Goal: Information Seeking & Learning: Check status

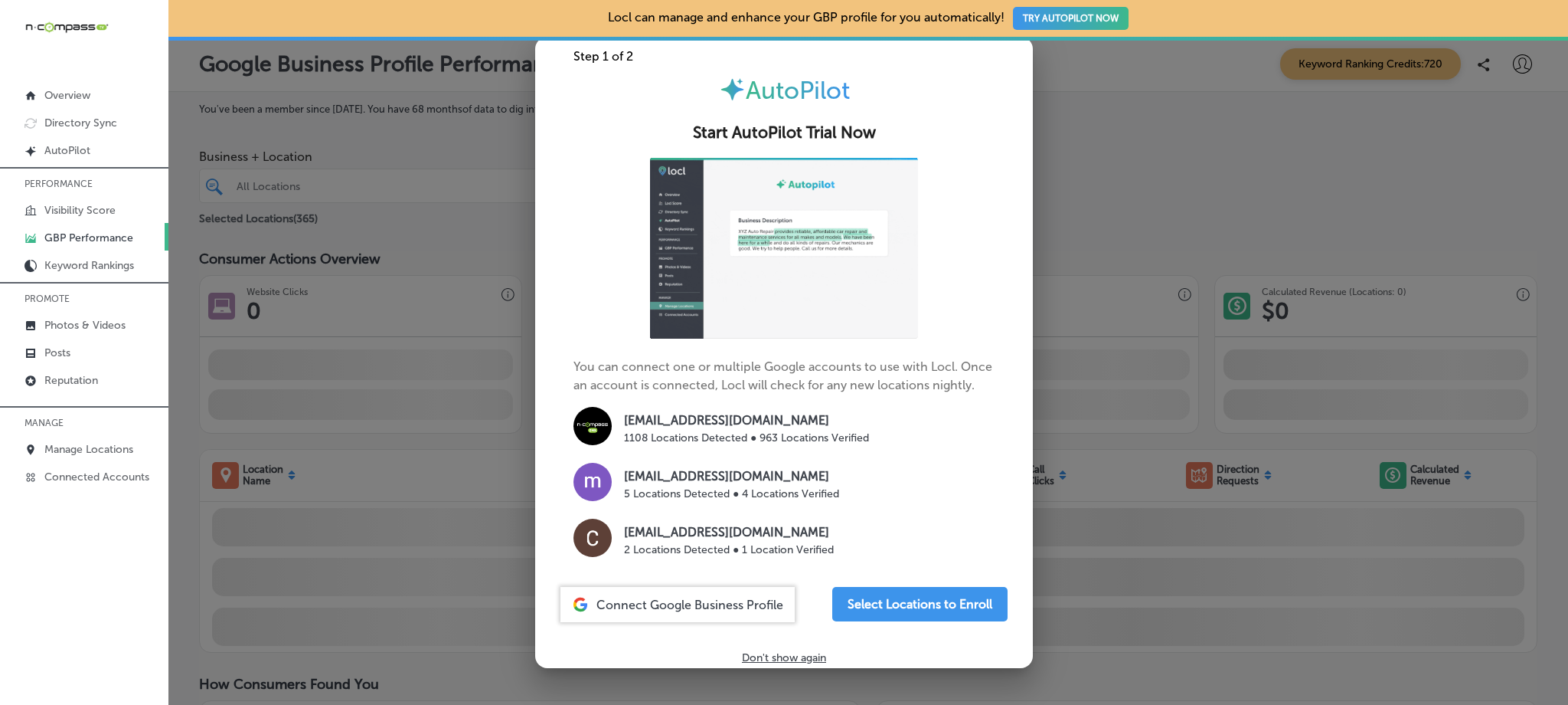
click at [1183, 171] on div at bounding box center [784, 352] width 1568 height 705
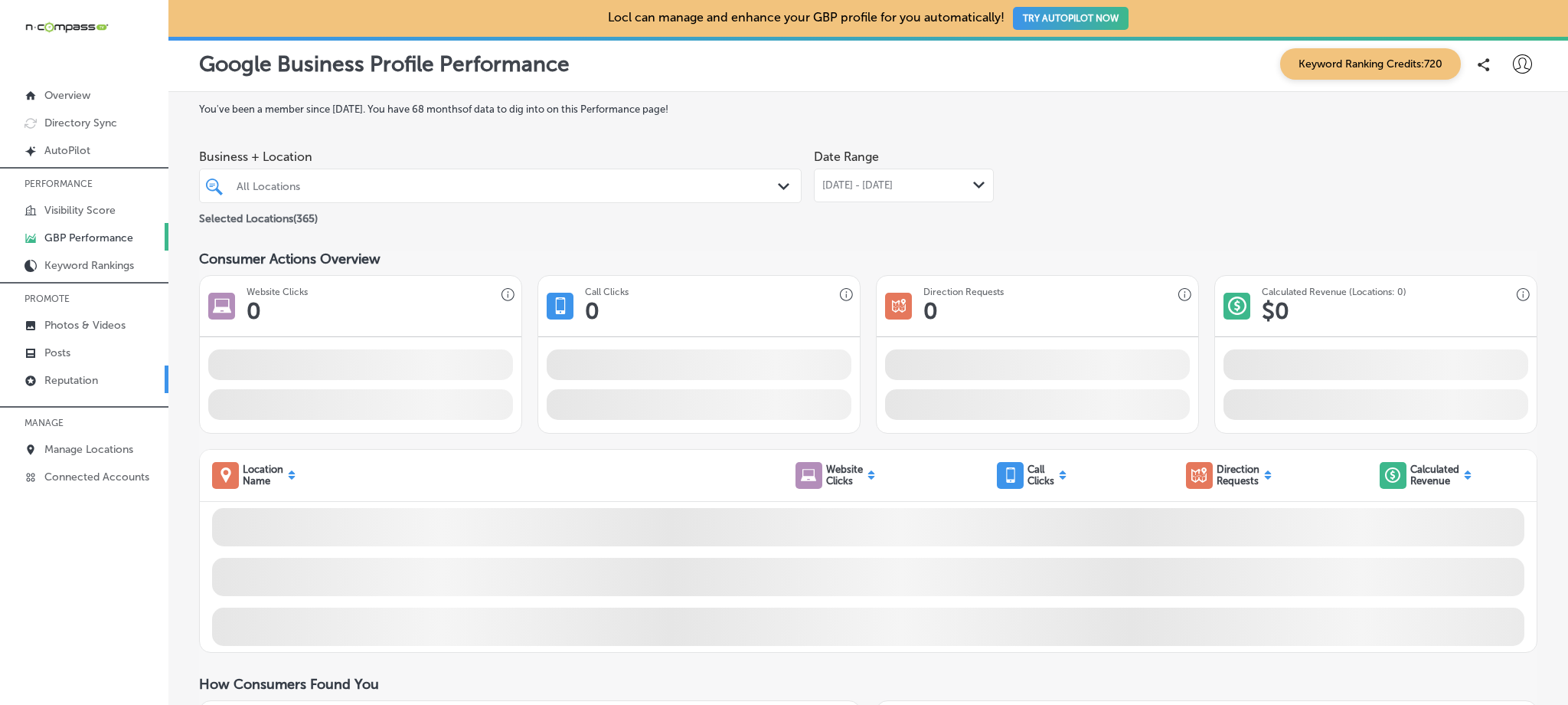
click at [93, 369] on link "Reputation" at bounding box center [84, 379] width 169 height 27
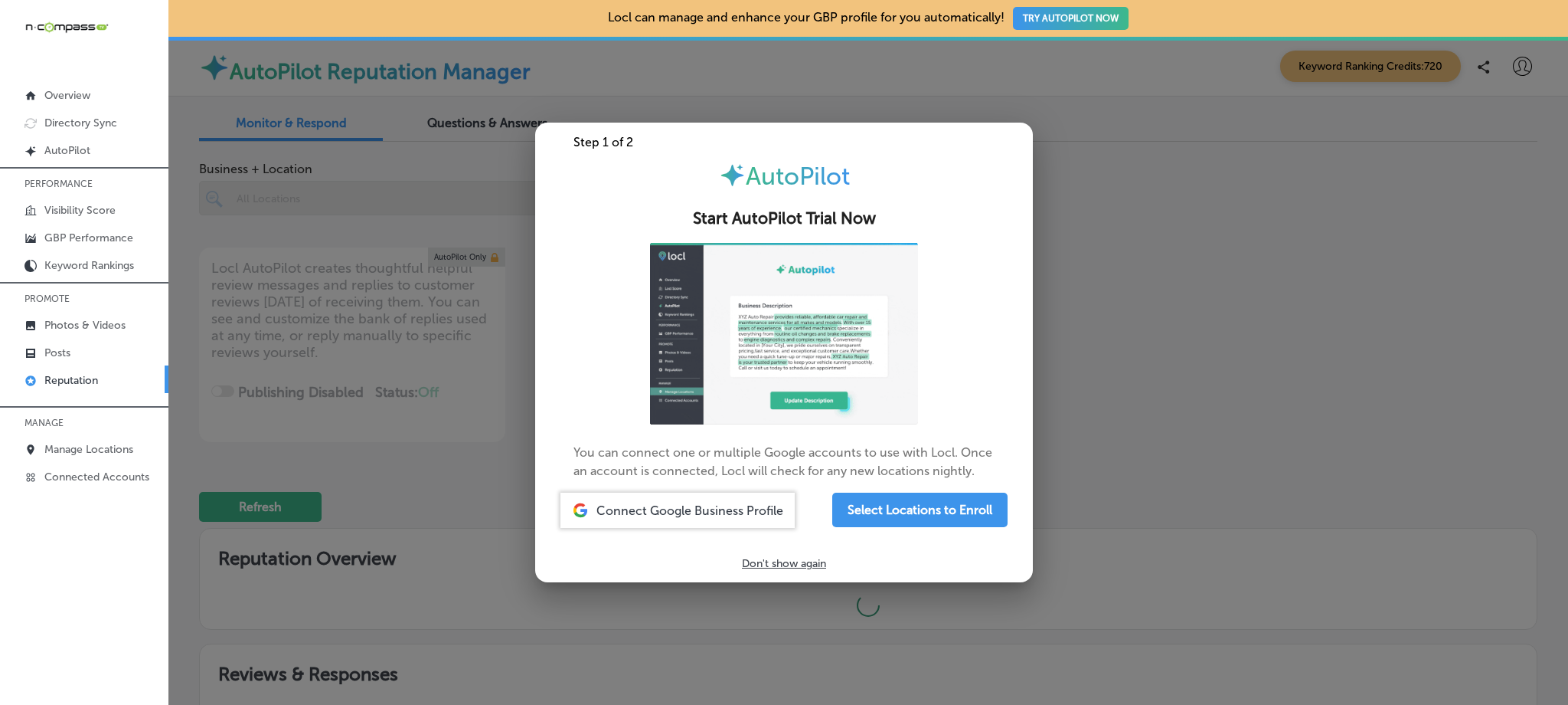
click at [796, 567] on p "Don't show again" at bounding box center [784, 564] width 84 height 13
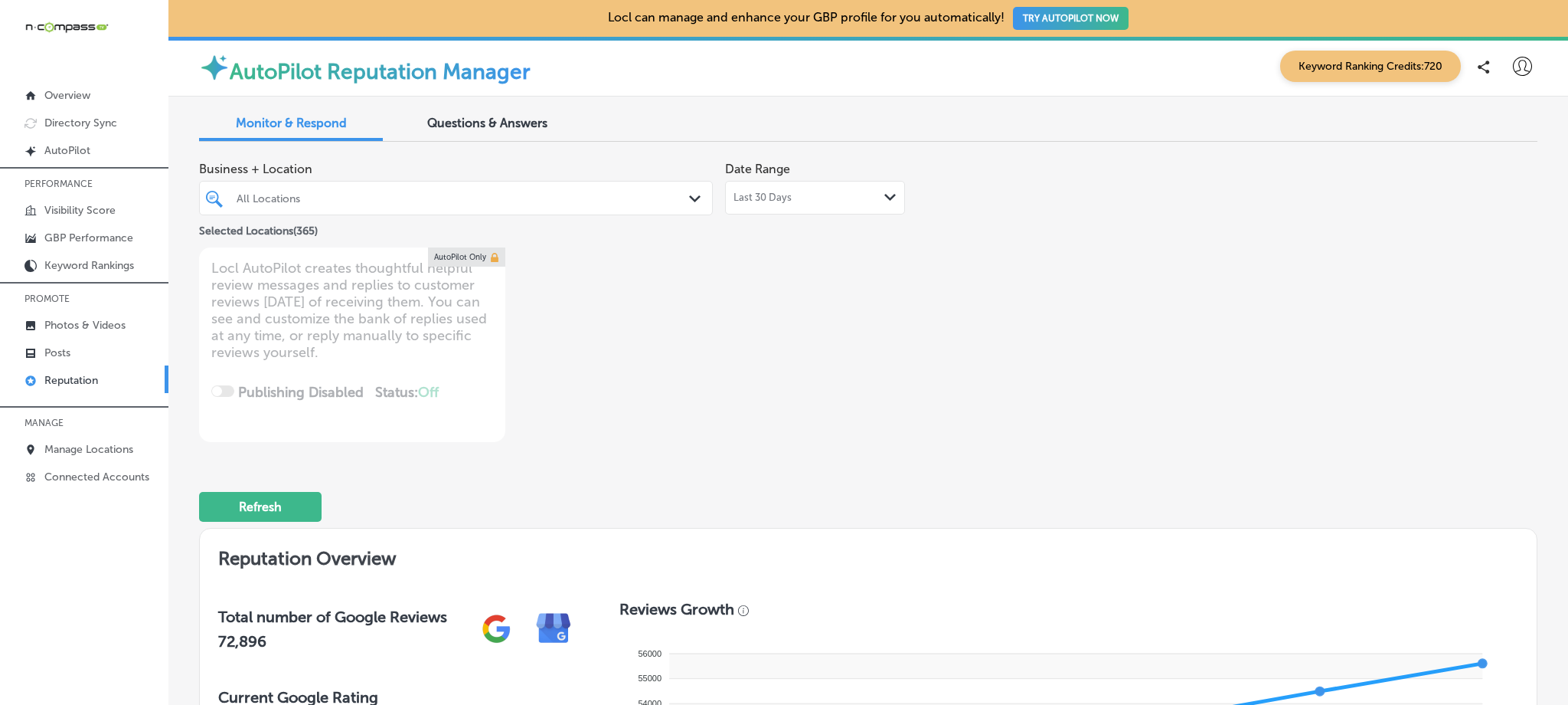
click at [371, 205] on div at bounding box center [433, 198] width 398 height 21
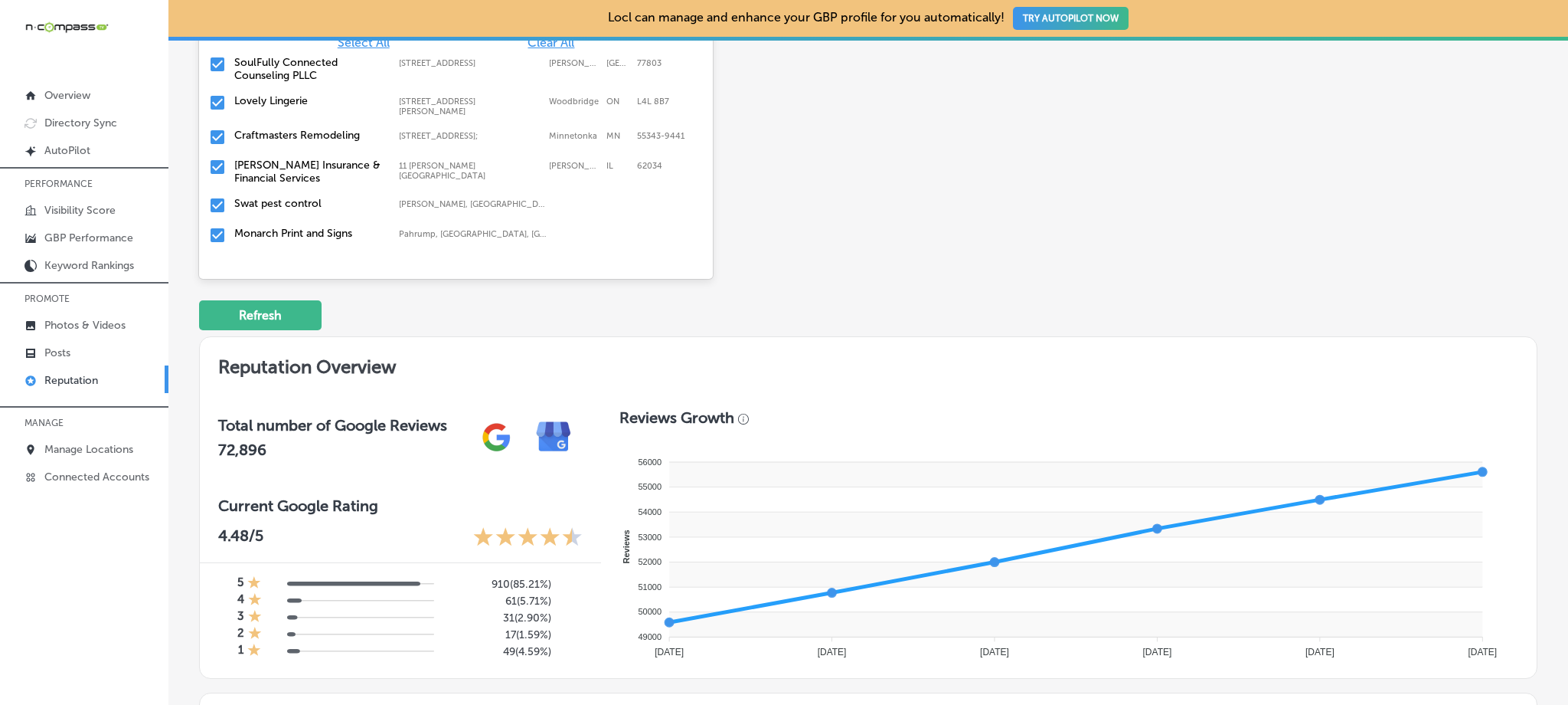
click at [982, 189] on div "Business + Location option focused, 7 of 367. 366 results available. Use Up and…" at bounding box center [600, 107] width 804 height 288
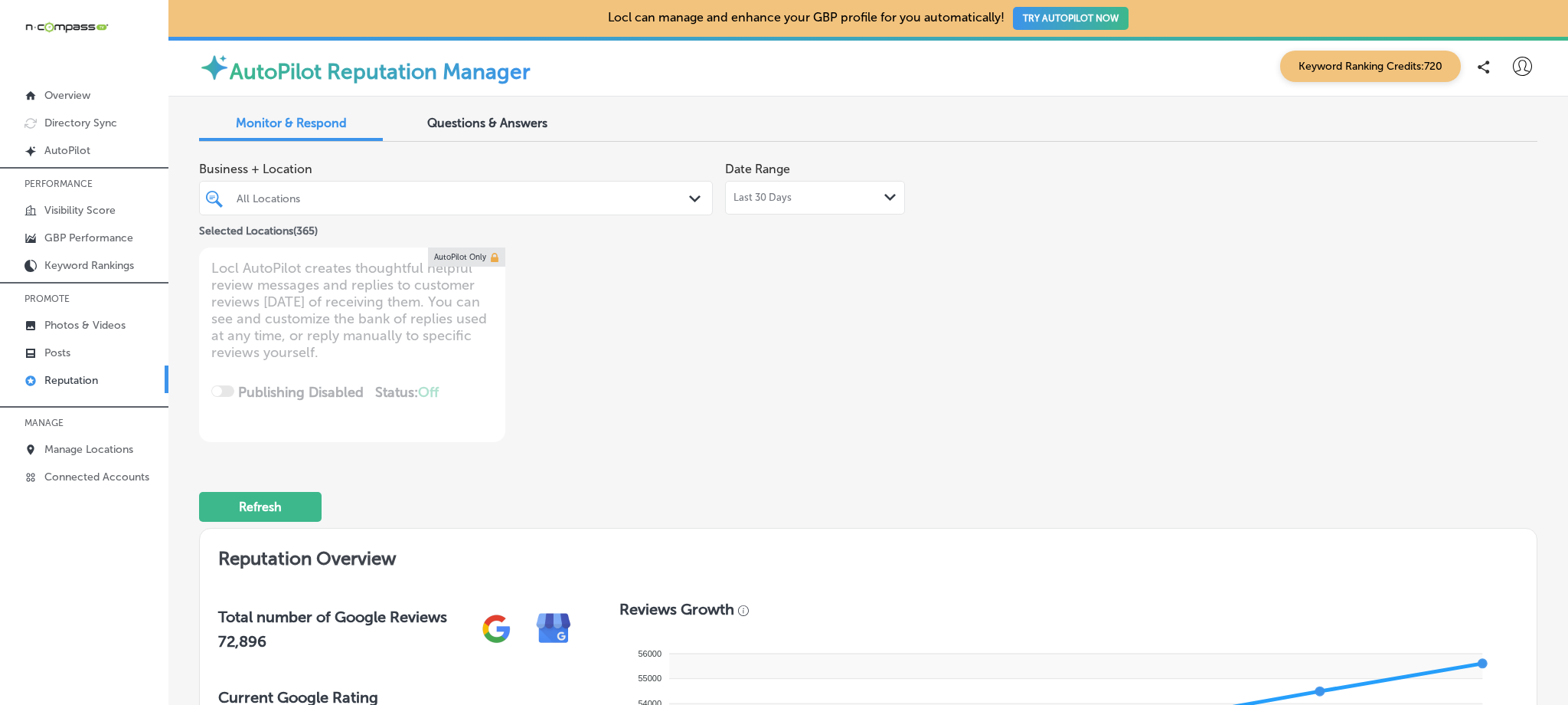
click at [812, 198] on div "Last 30 Days Path Created with Sketch." at bounding box center [815, 197] width 163 height 12
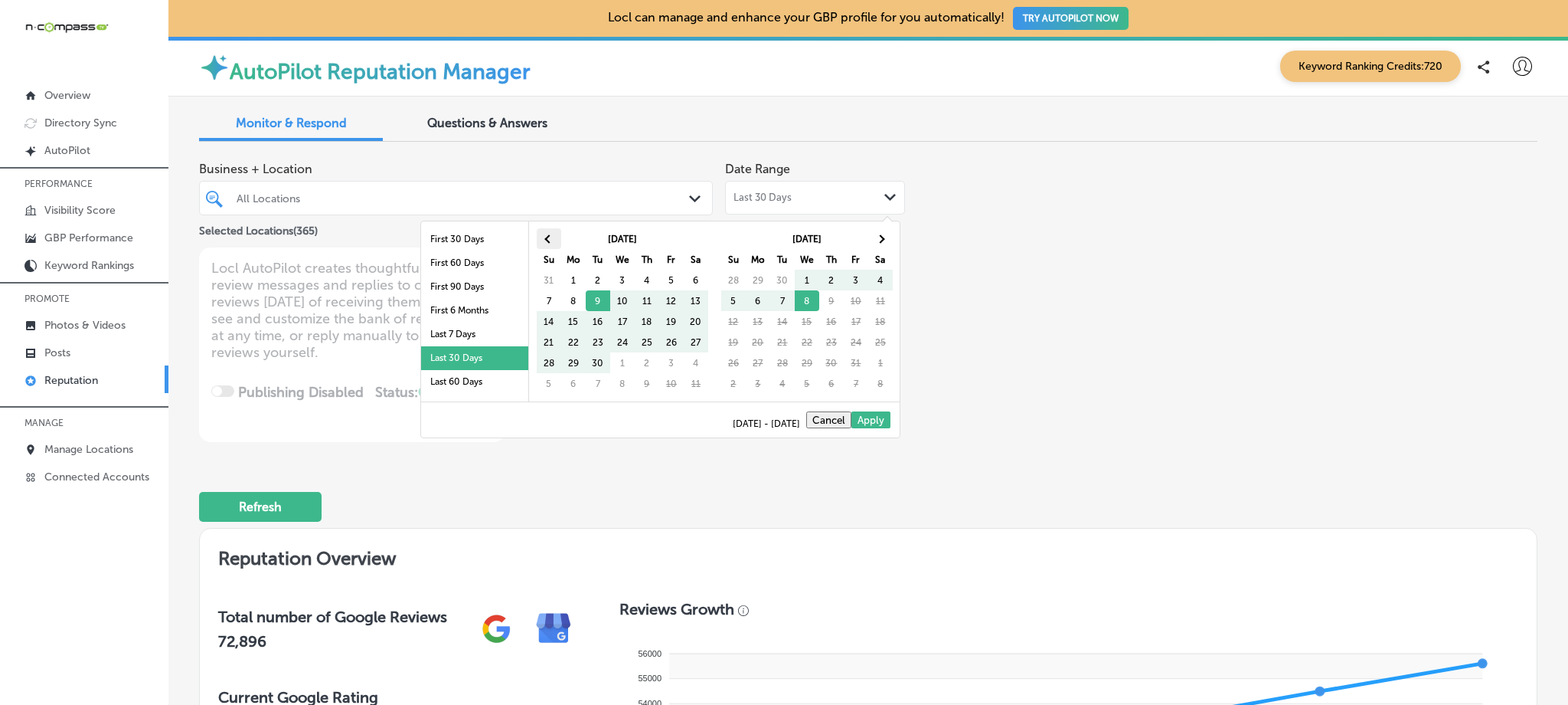
click at [551, 240] on th at bounding box center [549, 238] width 24 height 21
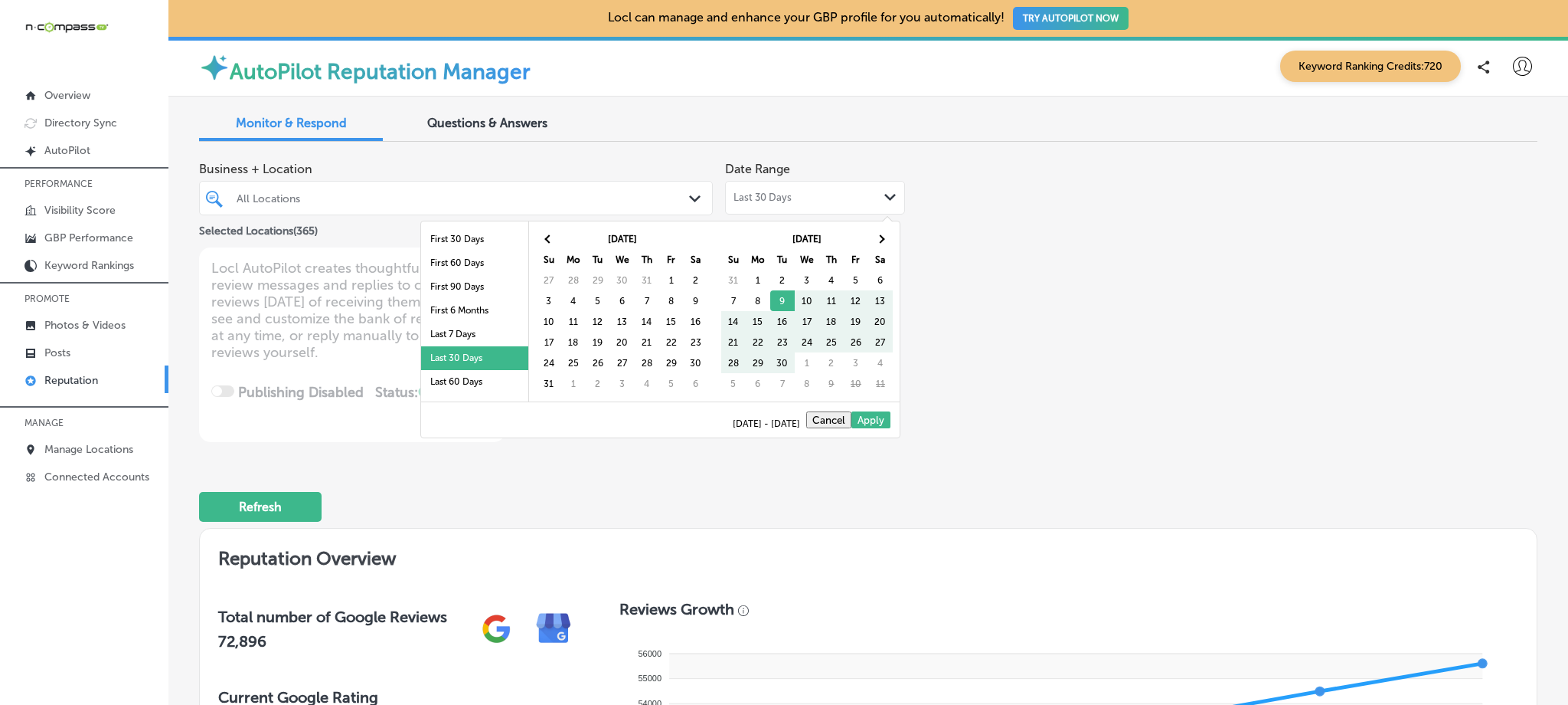
click at [551, 240] on th at bounding box center [549, 238] width 24 height 21
click at [479, 311] on li "First 6 Months" at bounding box center [475, 310] width 107 height 24
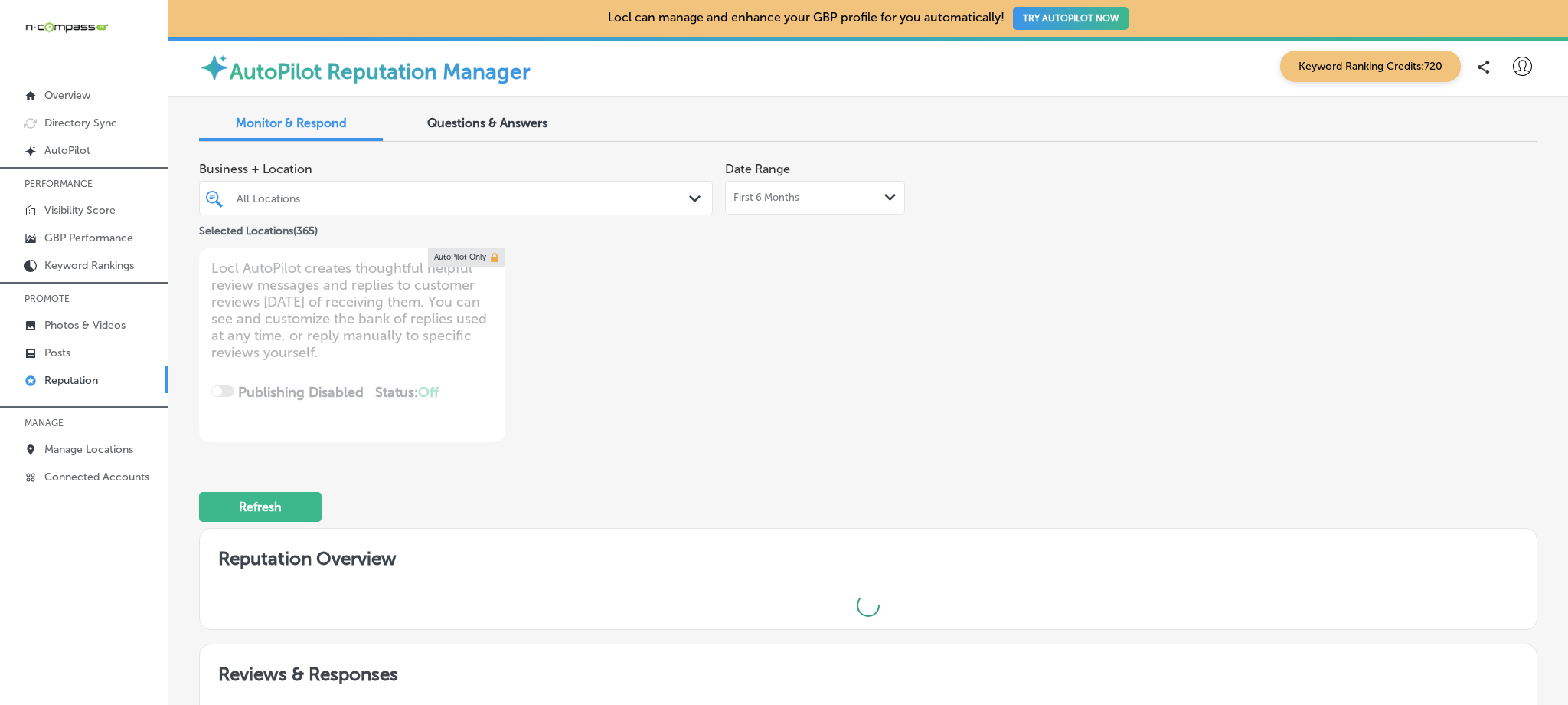
click at [689, 206] on div "Path Created with Sketch." at bounding box center [697, 199] width 17 height 17
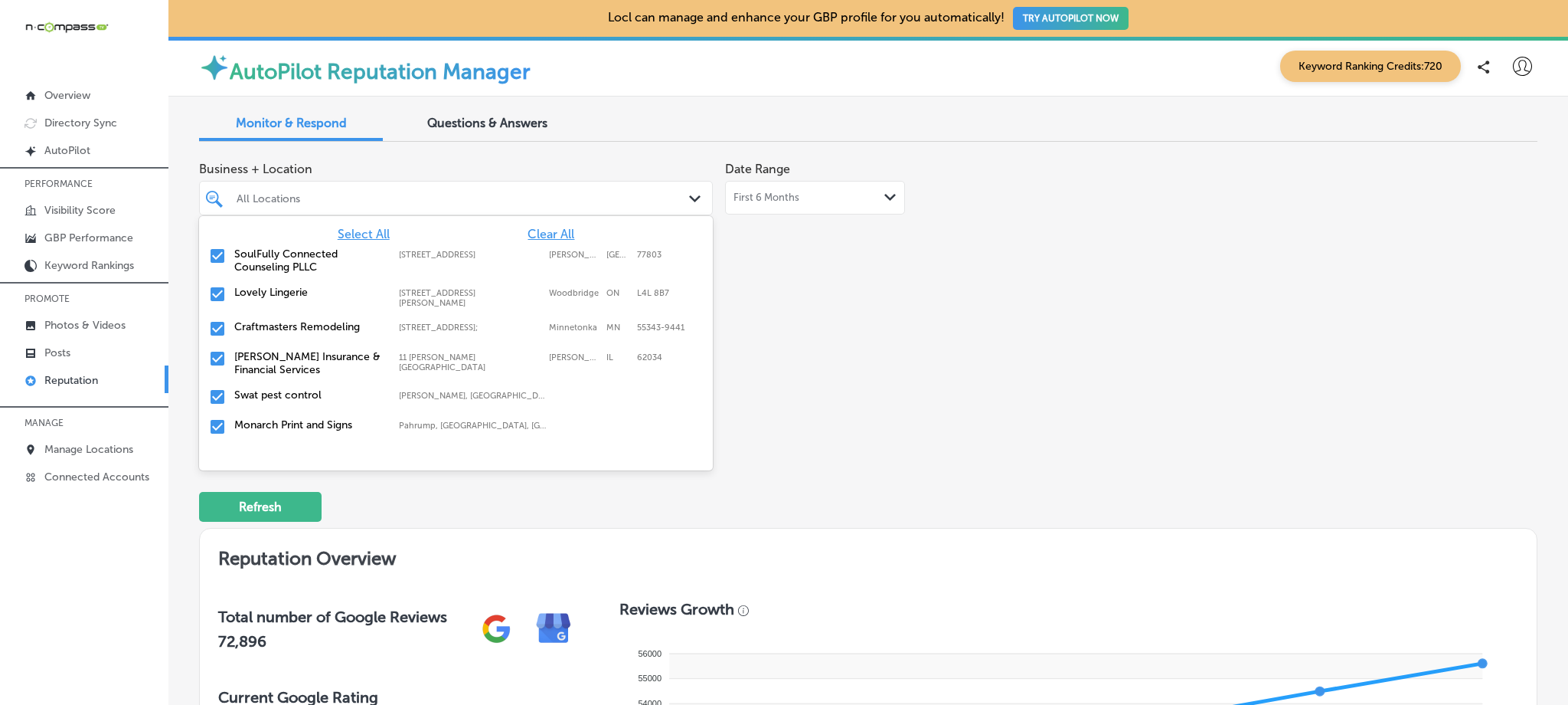
click at [534, 231] on span "Clear All" at bounding box center [551, 234] width 47 height 14
type textarea "x"
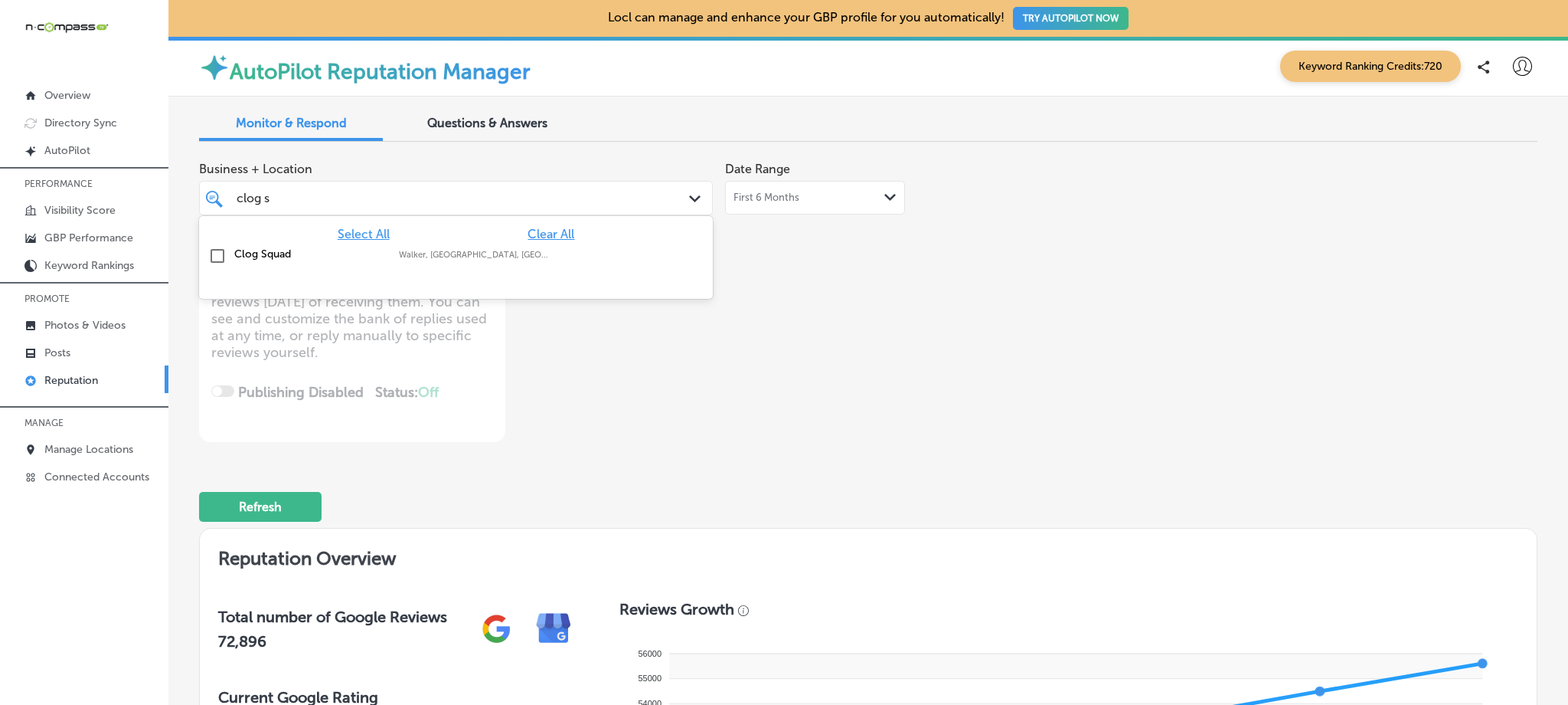
type input "clog sq"
click at [217, 253] on input "checkbox" at bounding box center [218, 256] width 19 height 19
type textarea "x"
type input "clog sq"
click at [1122, 276] on div "Business + Location option focused, 3 of 367. 2 results available for search te…" at bounding box center [868, 298] width 1339 height 288
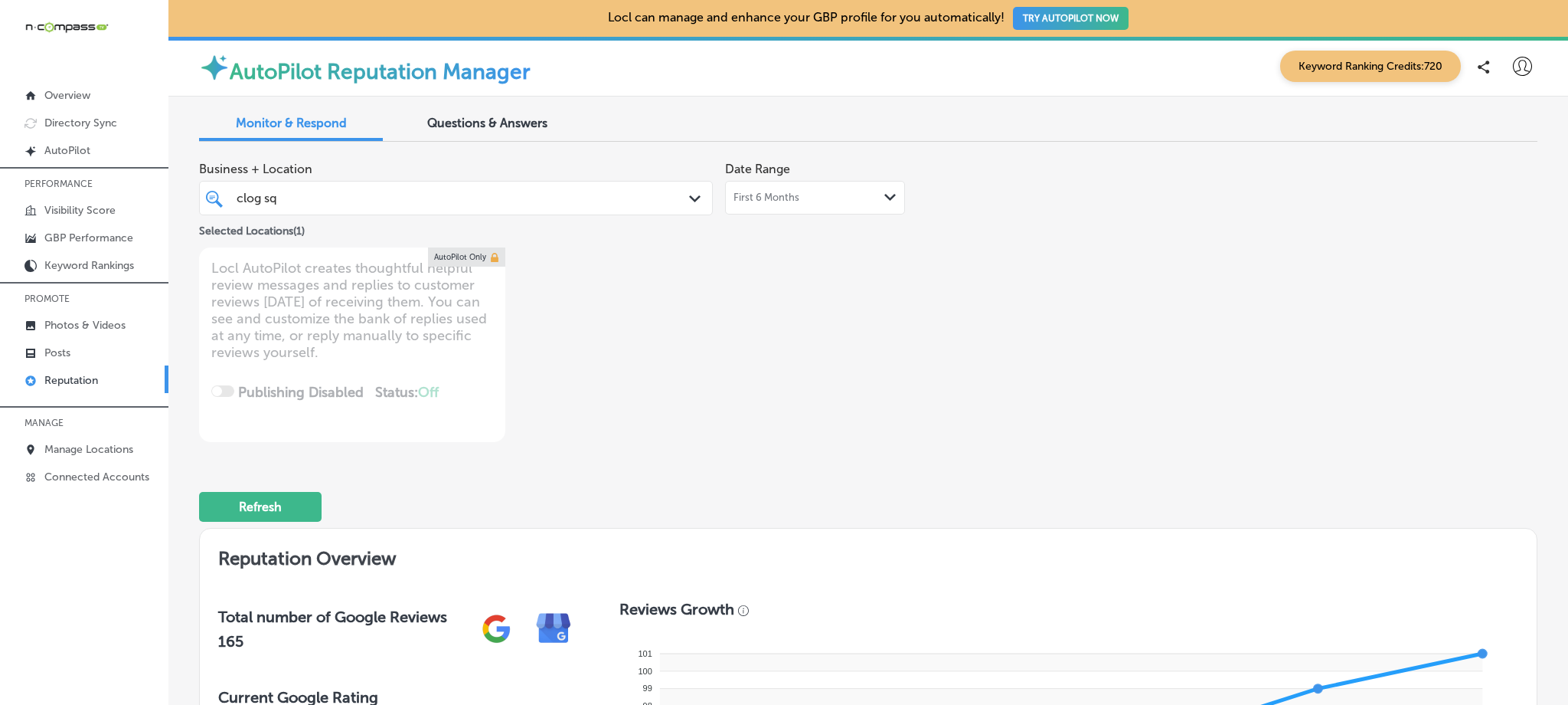
click at [783, 199] on span "First 6 Months" at bounding box center [767, 197] width 66 height 12
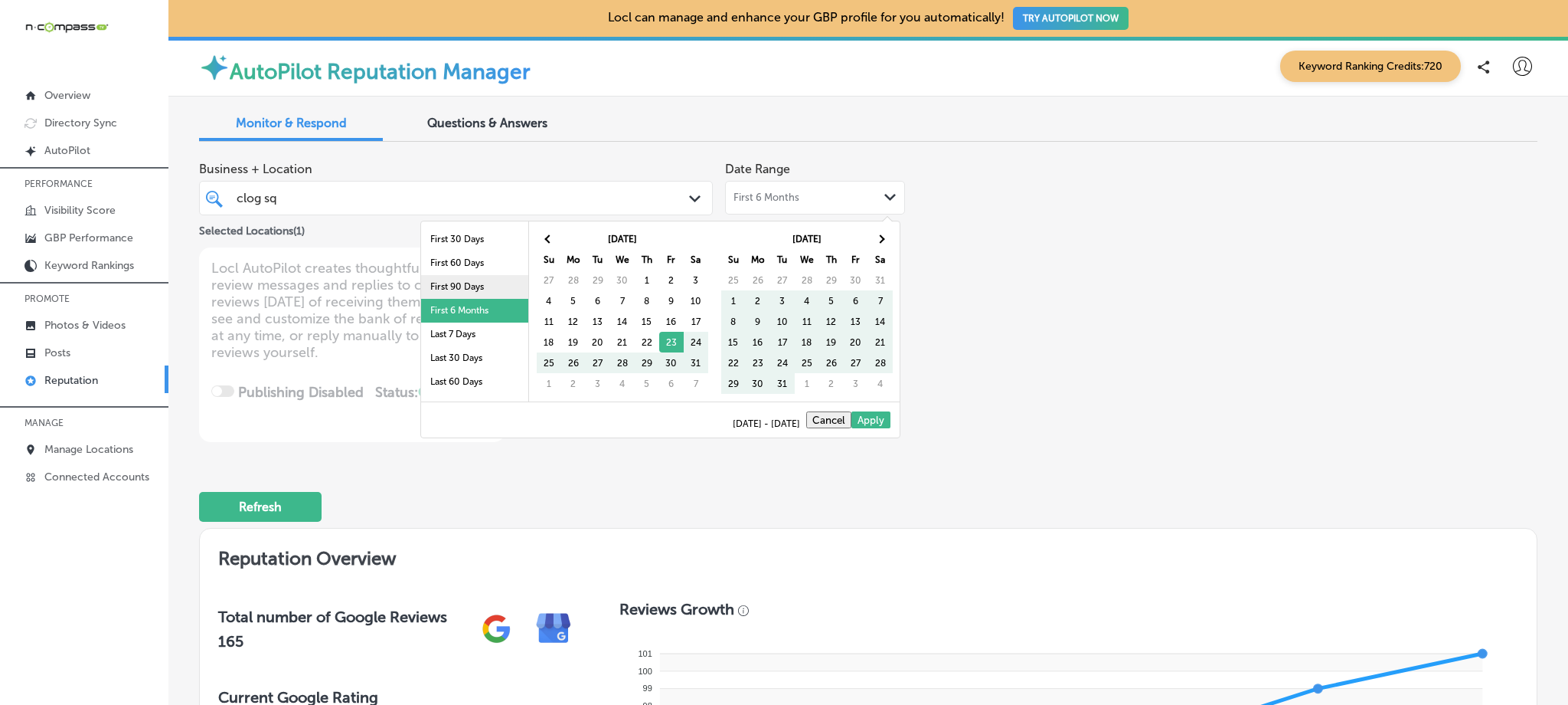
click at [474, 290] on li "First 90 Days" at bounding box center [475, 287] width 107 height 24
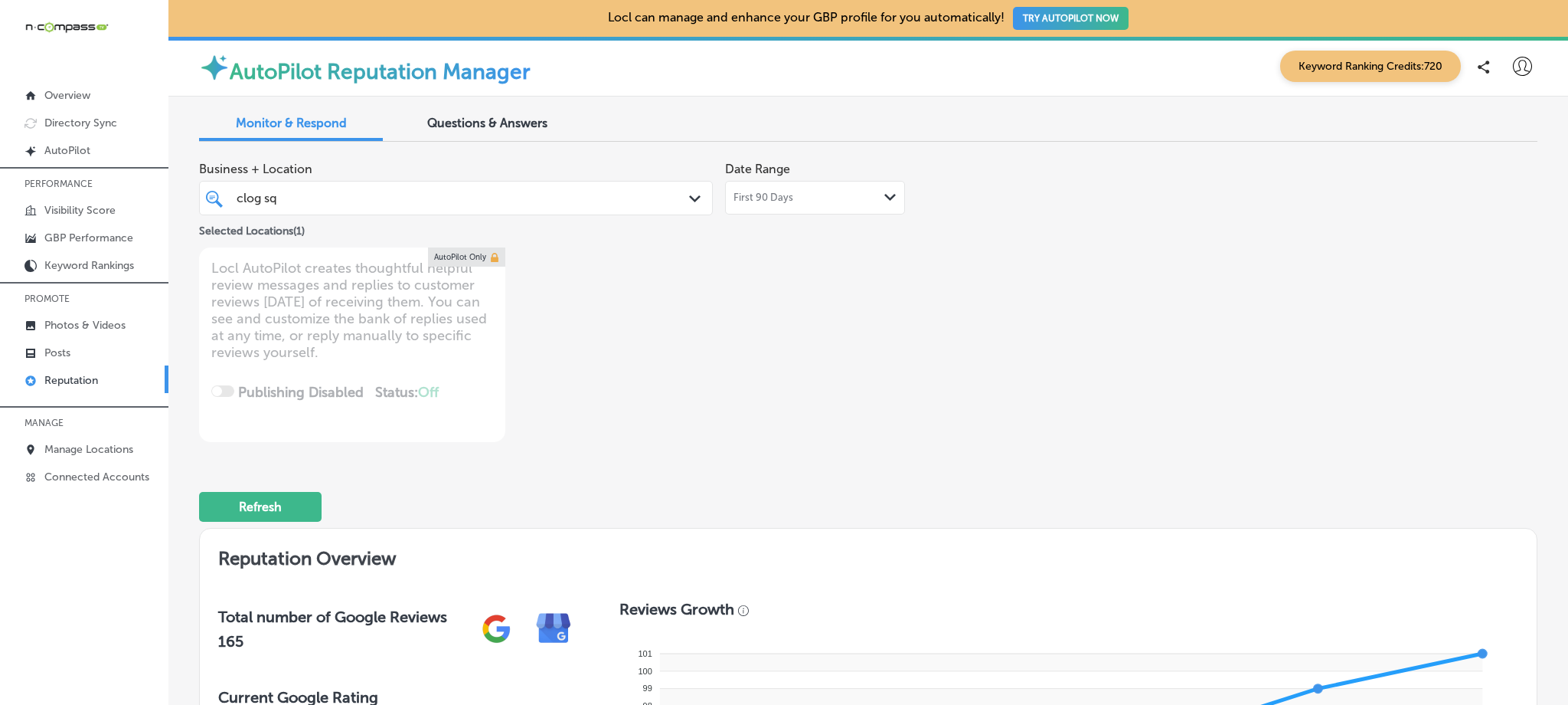
click at [828, 205] on div "First 90 Days Path Created with Sketch." at bounding box center [815, 198] width 180 height 34
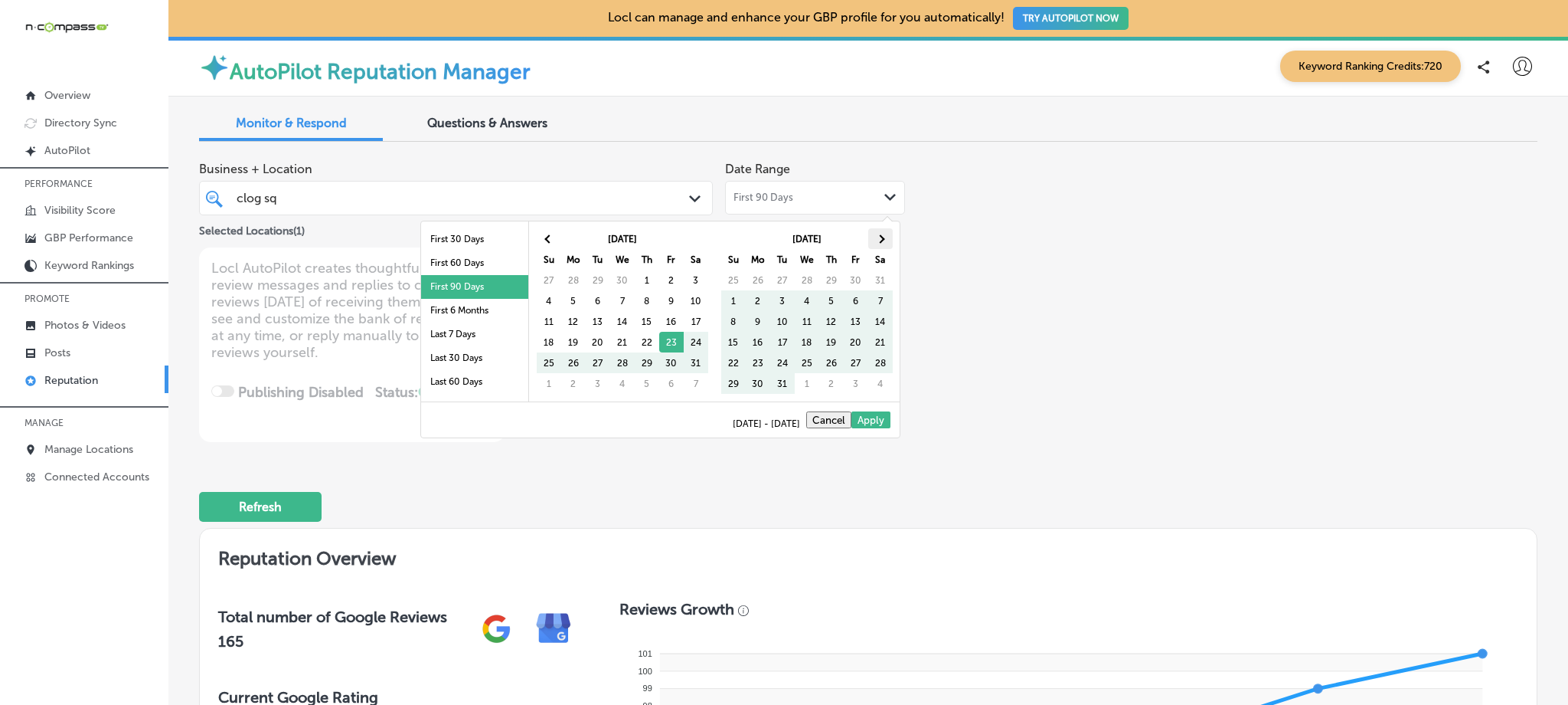
click at [874, 239] on th at bounding box center [881, 238] width 24 height 21
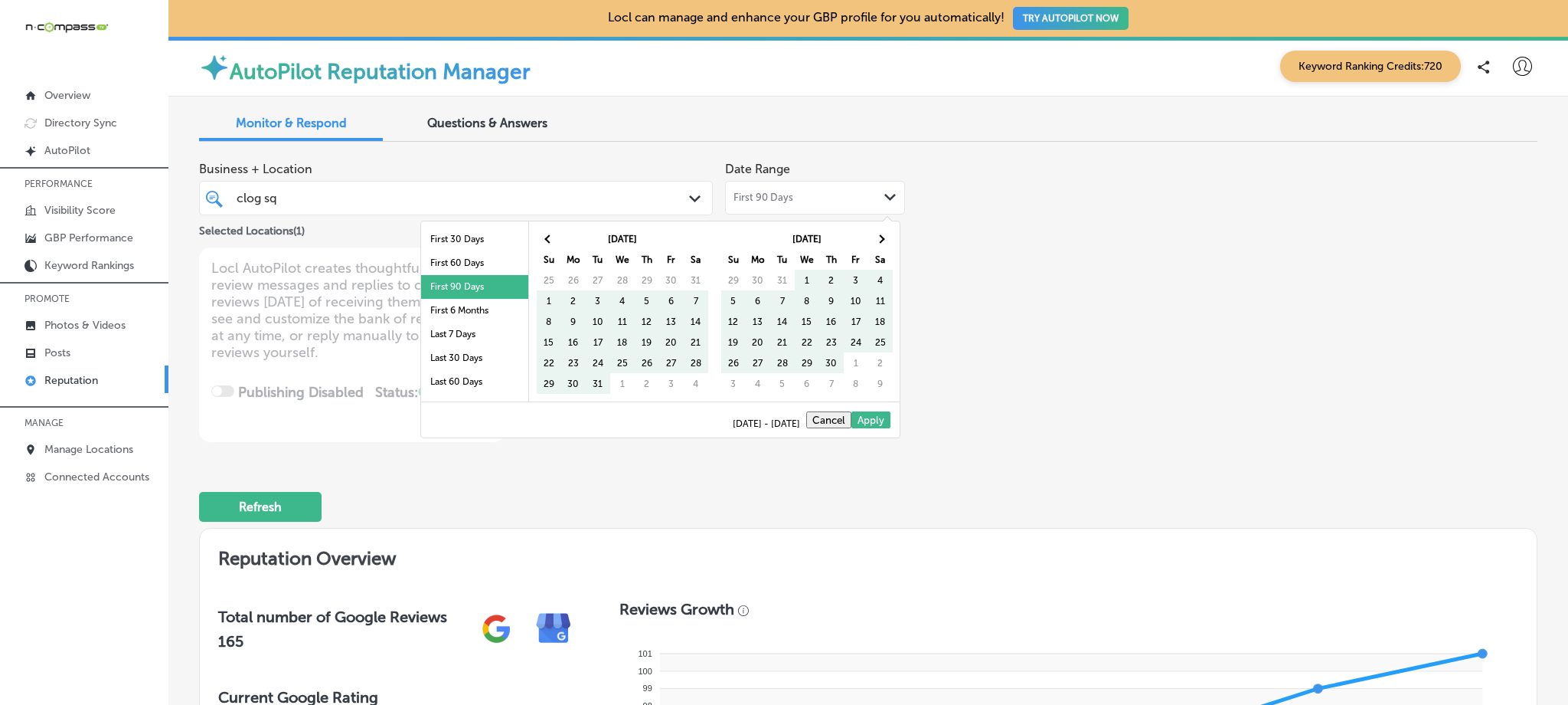
click at [874, 239] on th at bounding box center [881, 238] width 24 height 21
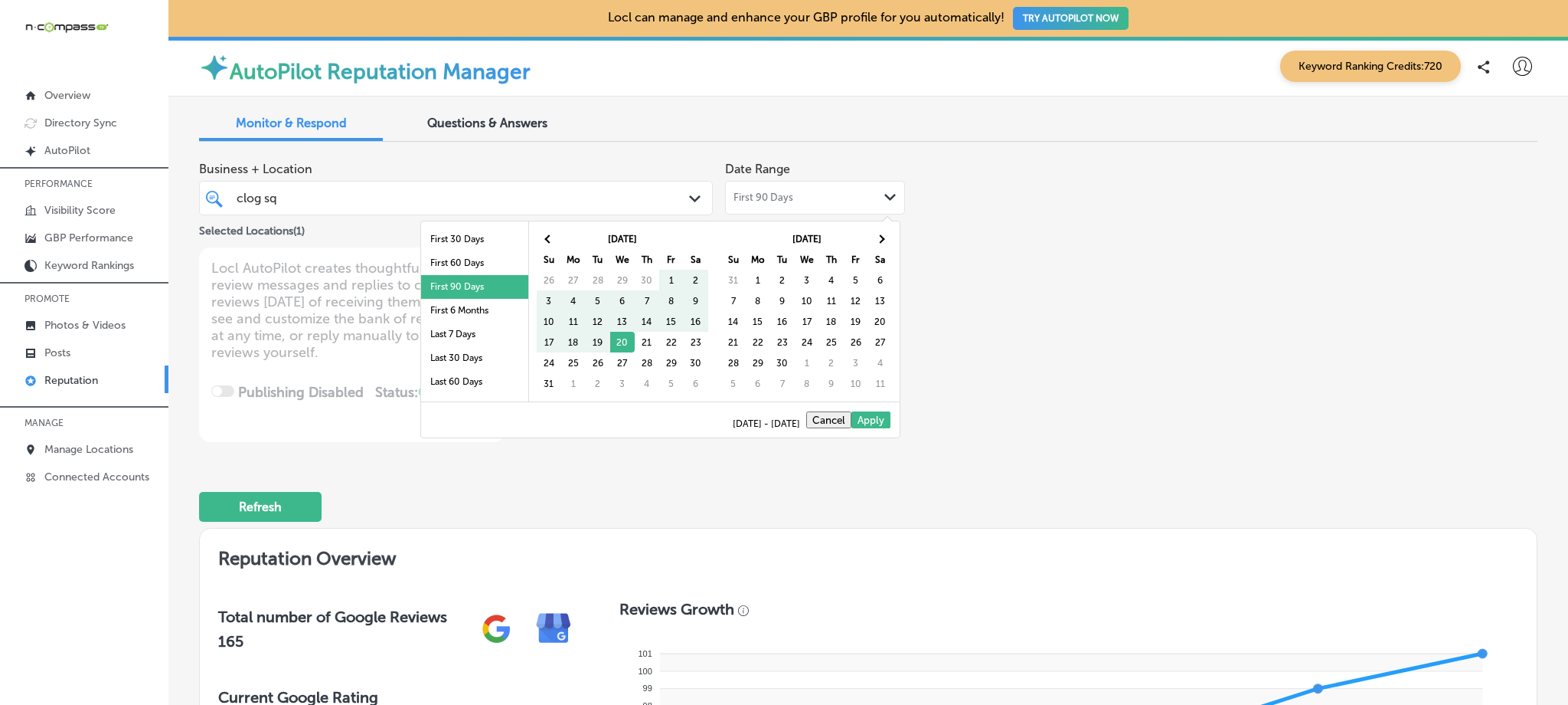
click at [874, 239] on th at bounding box center [881, 238] width 24 height 21
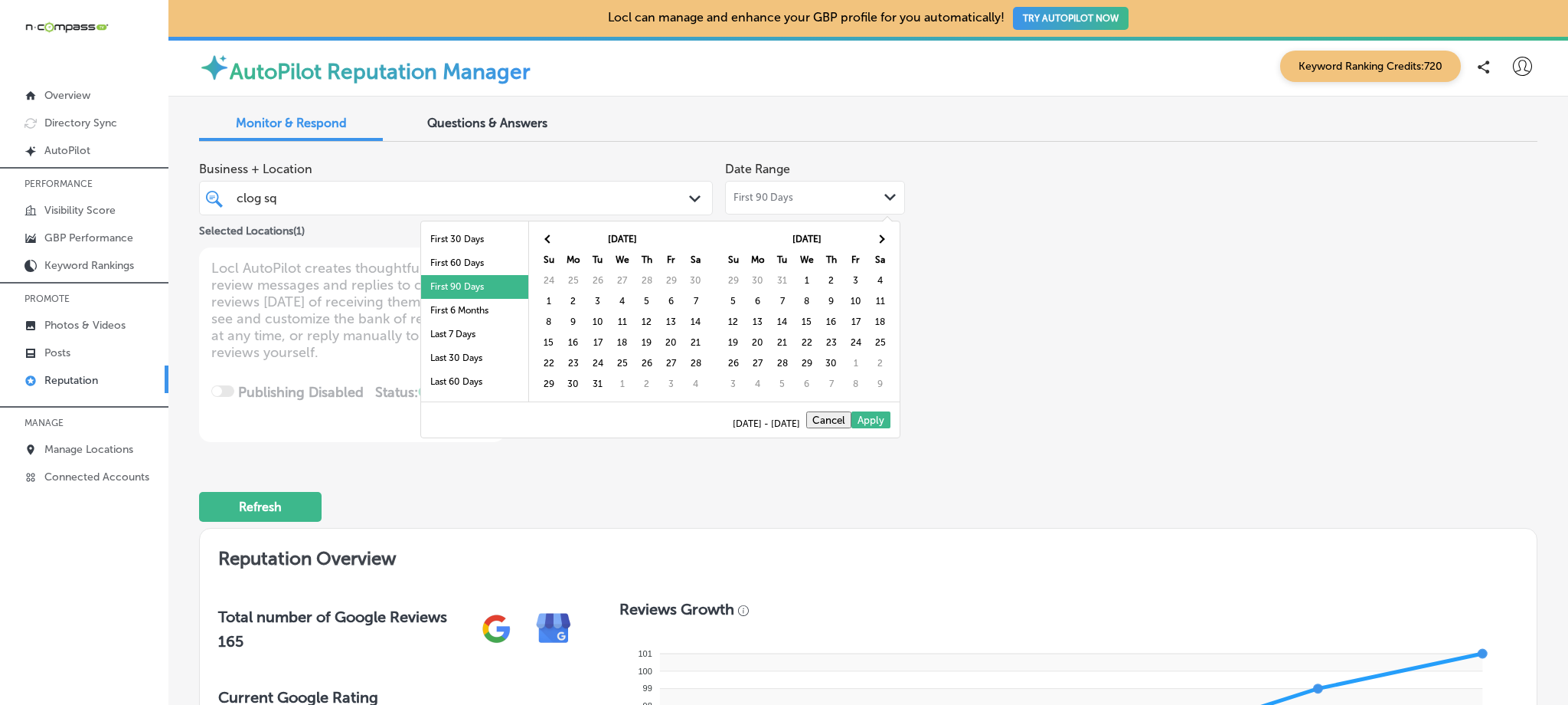
click at [874, 239] on th at bounding box center [881, 238] width 24 height 21
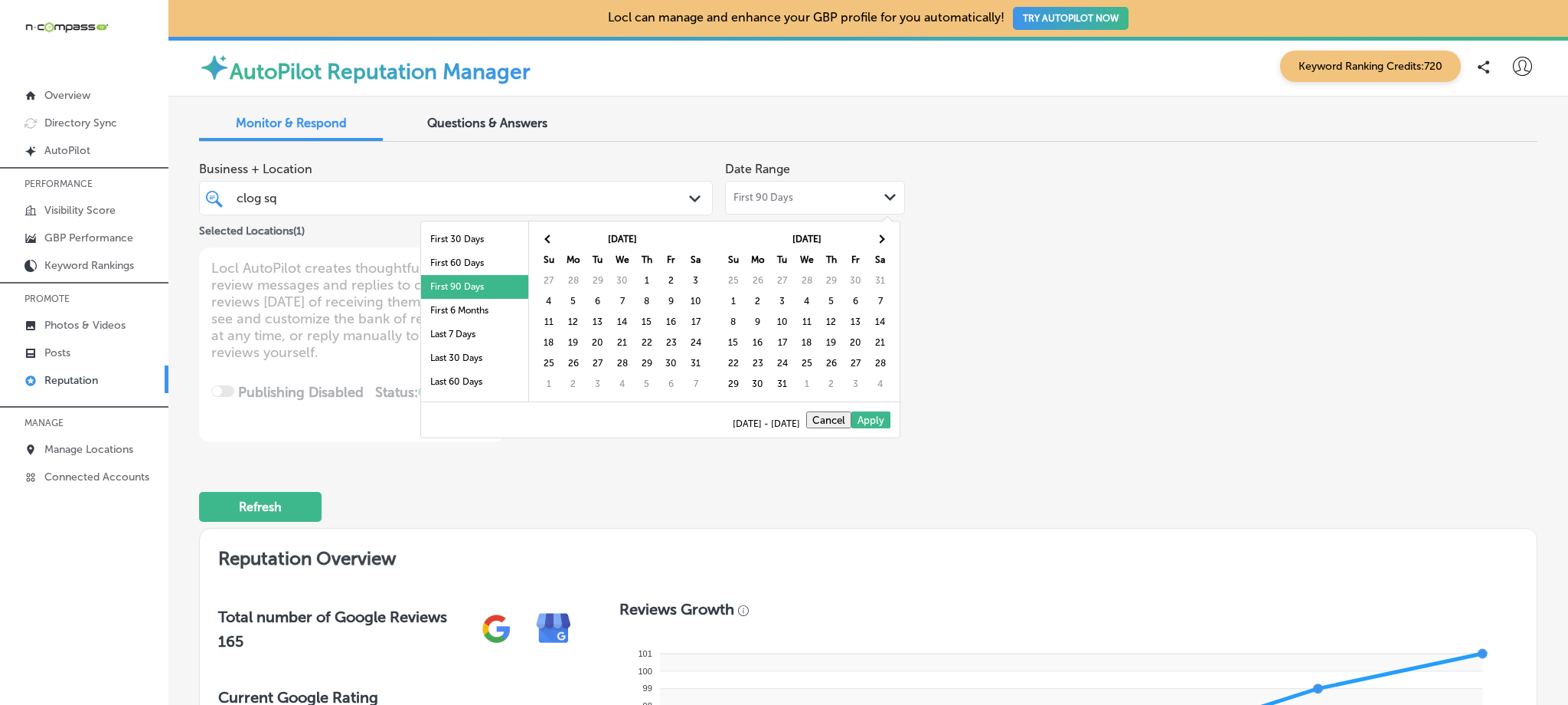
click at [874, 239] on th at bounding box center [881, 238] width 24 height 21
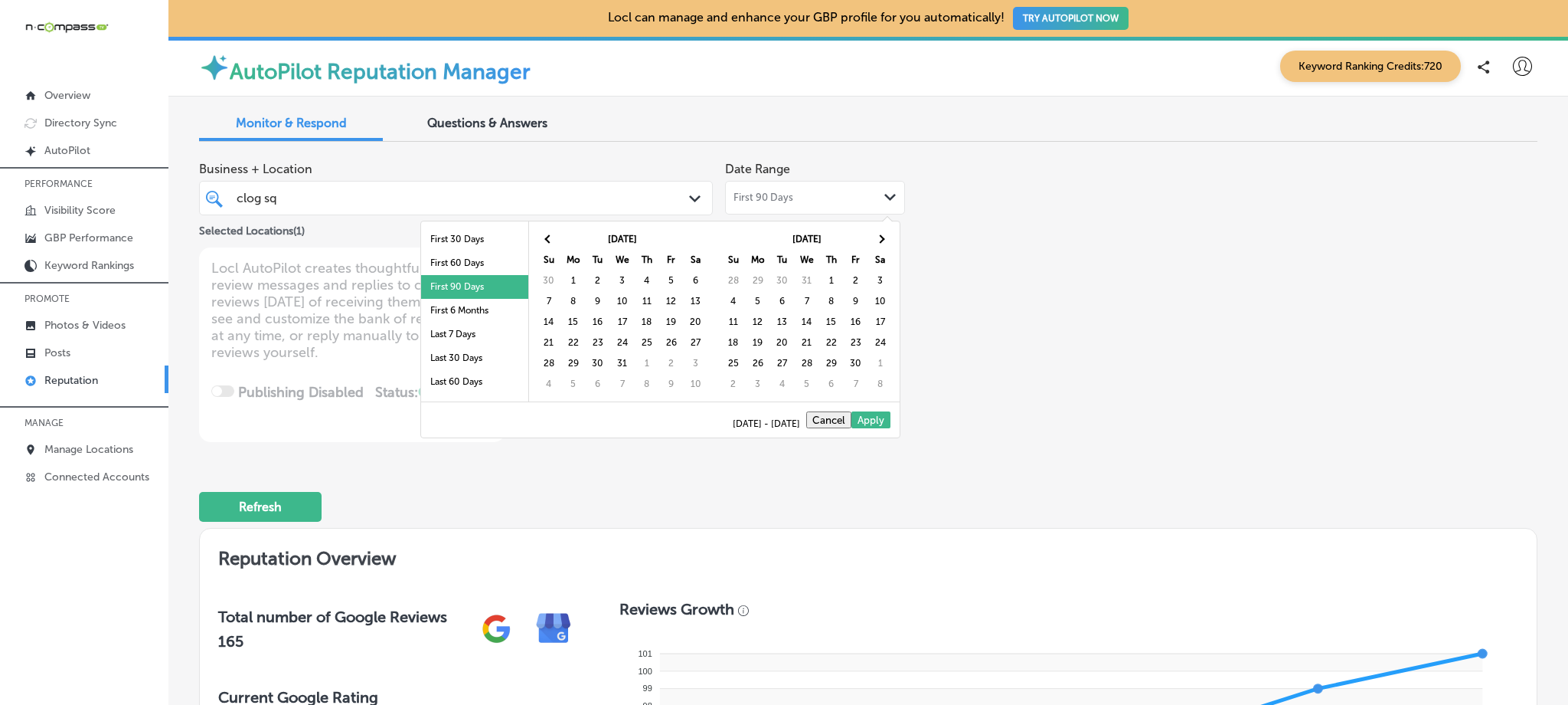
click at [874, 239] on th at bounding box center [881, 238] width 24 height 21
click at [884, 233] on th at bounding box center [881, 238] width 24 height 21
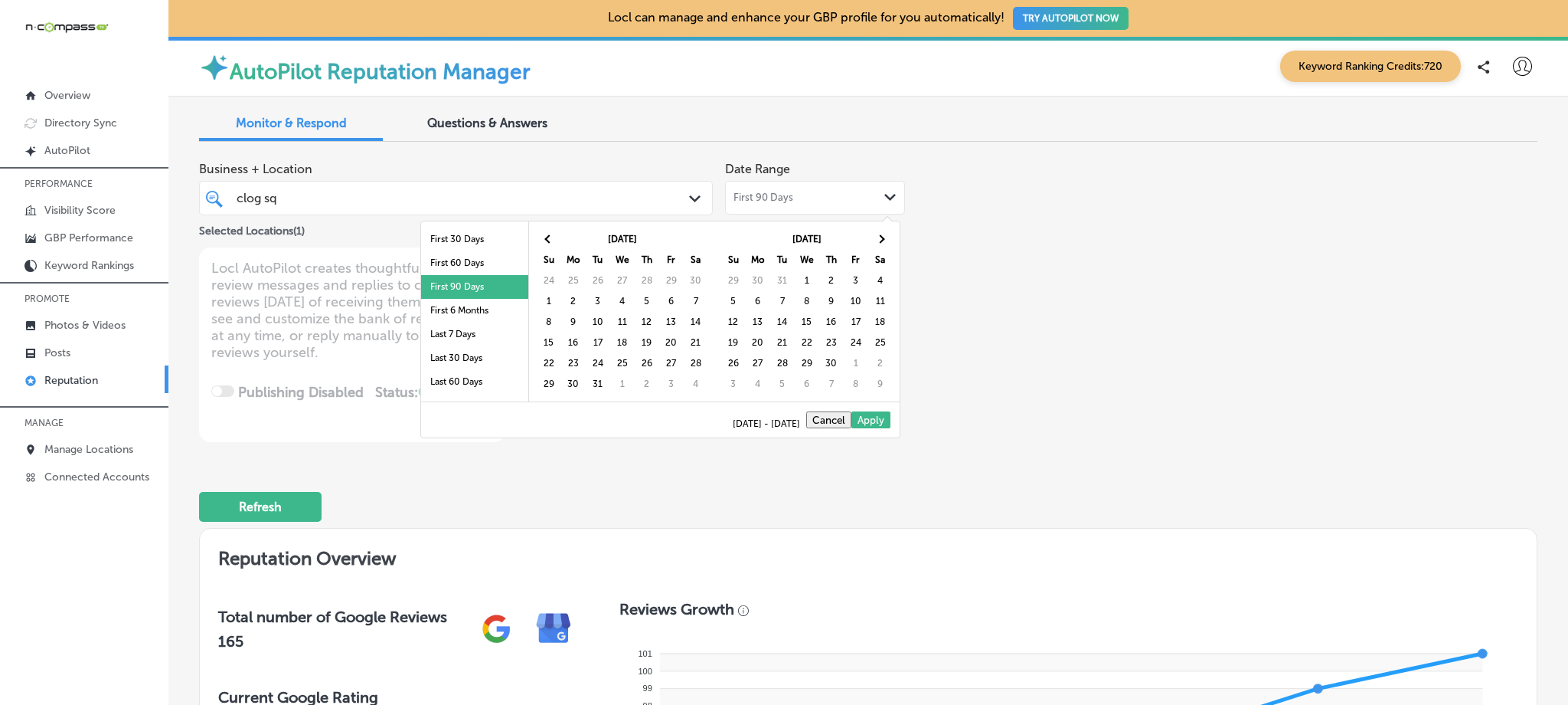
click at [884, 233] on th at bounding box center [881, 238] width 24 height 21
click at [876, 243] on th at bounding box center [881, 238] width 24 height 21
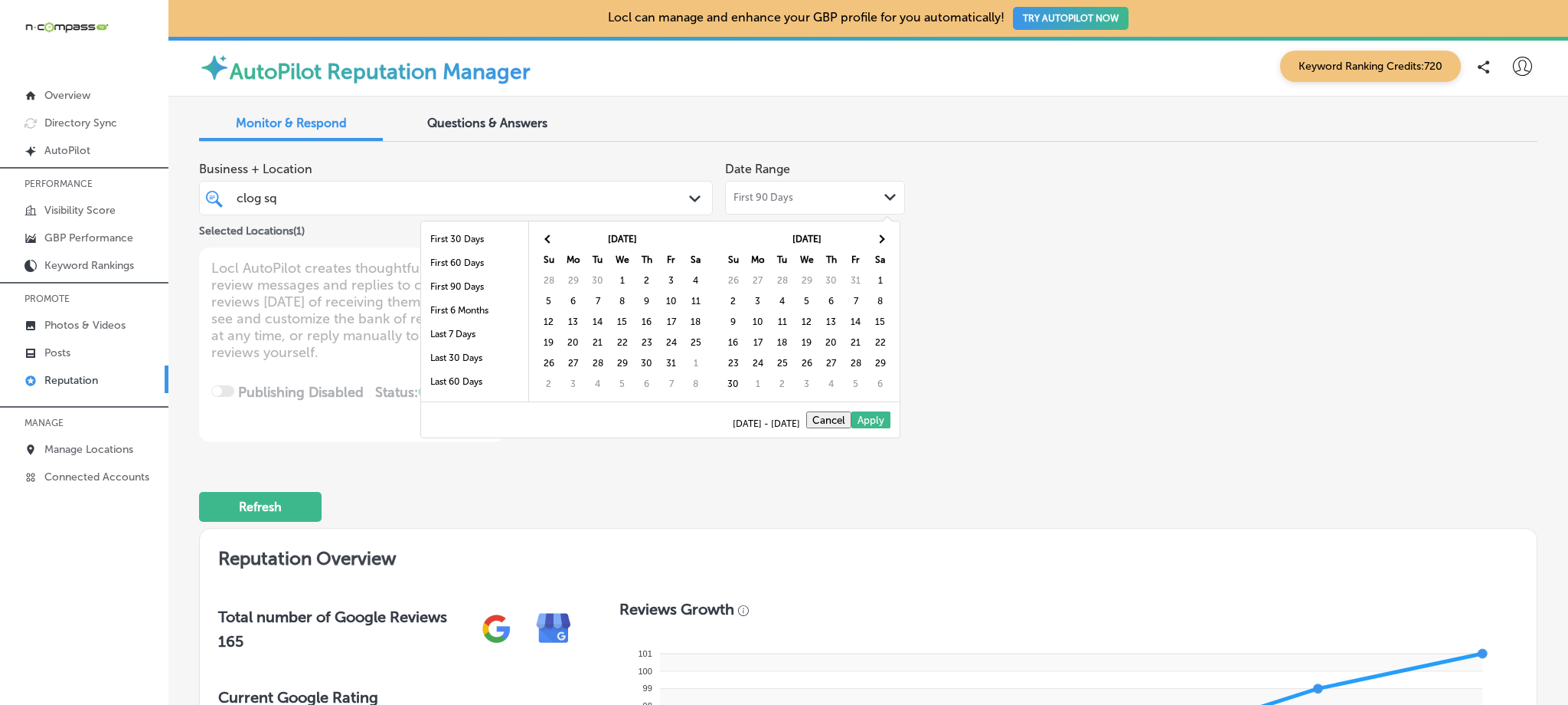
click at [876, 243] on th at bounding box center [881, 238] width 24 height 21
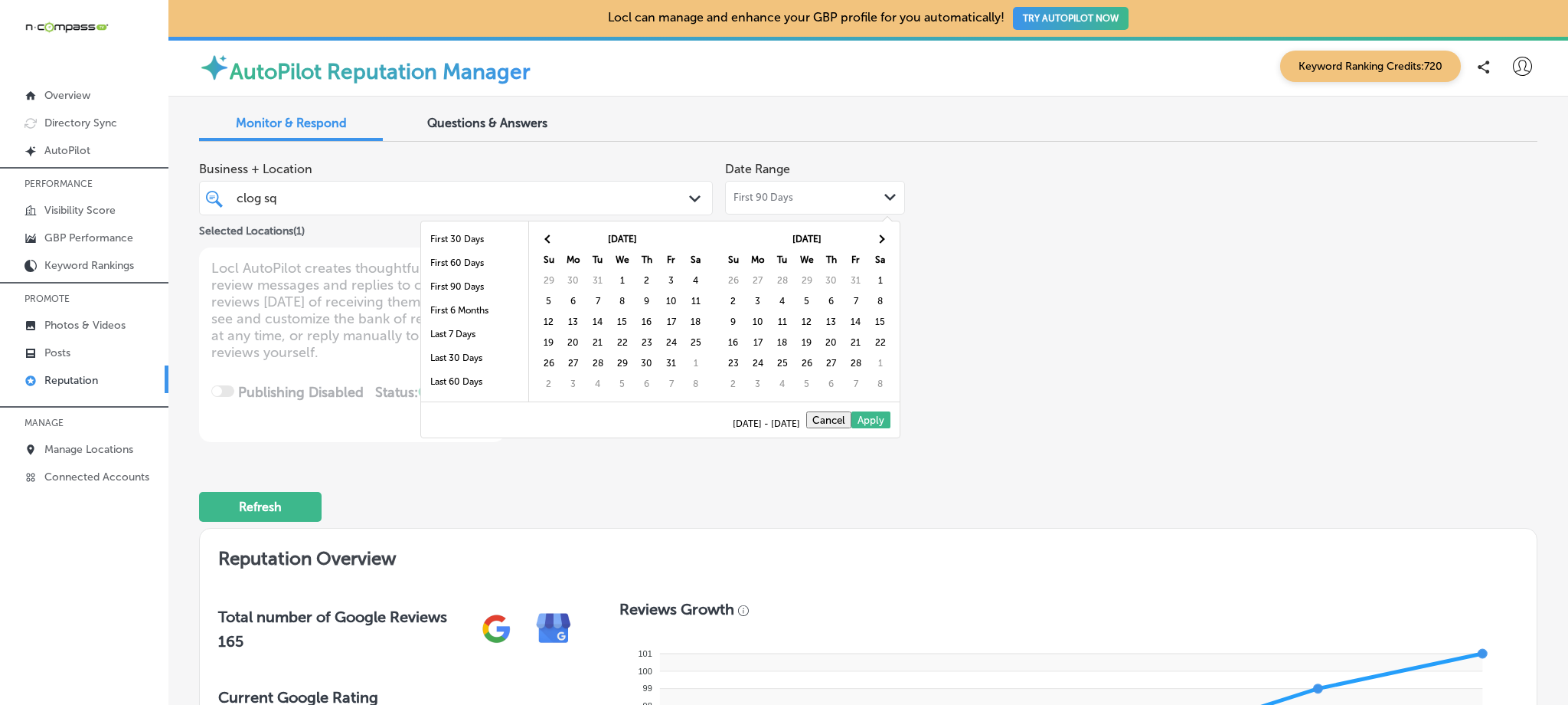
click at [876, 243] on th at bounding box center [881, 238] width 24 height 21
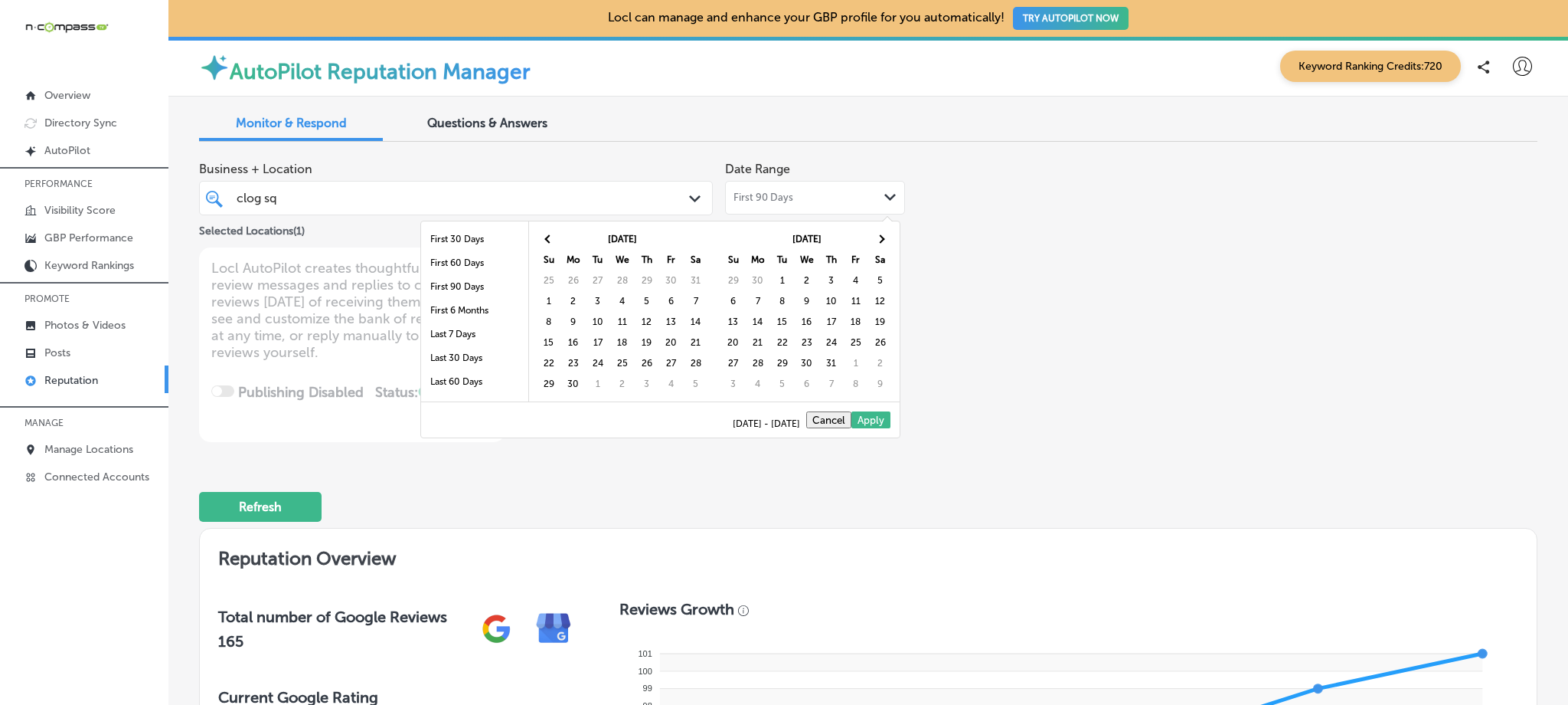
click at [876, 243] on th at bounding box center [881, 238] width 24 height 21
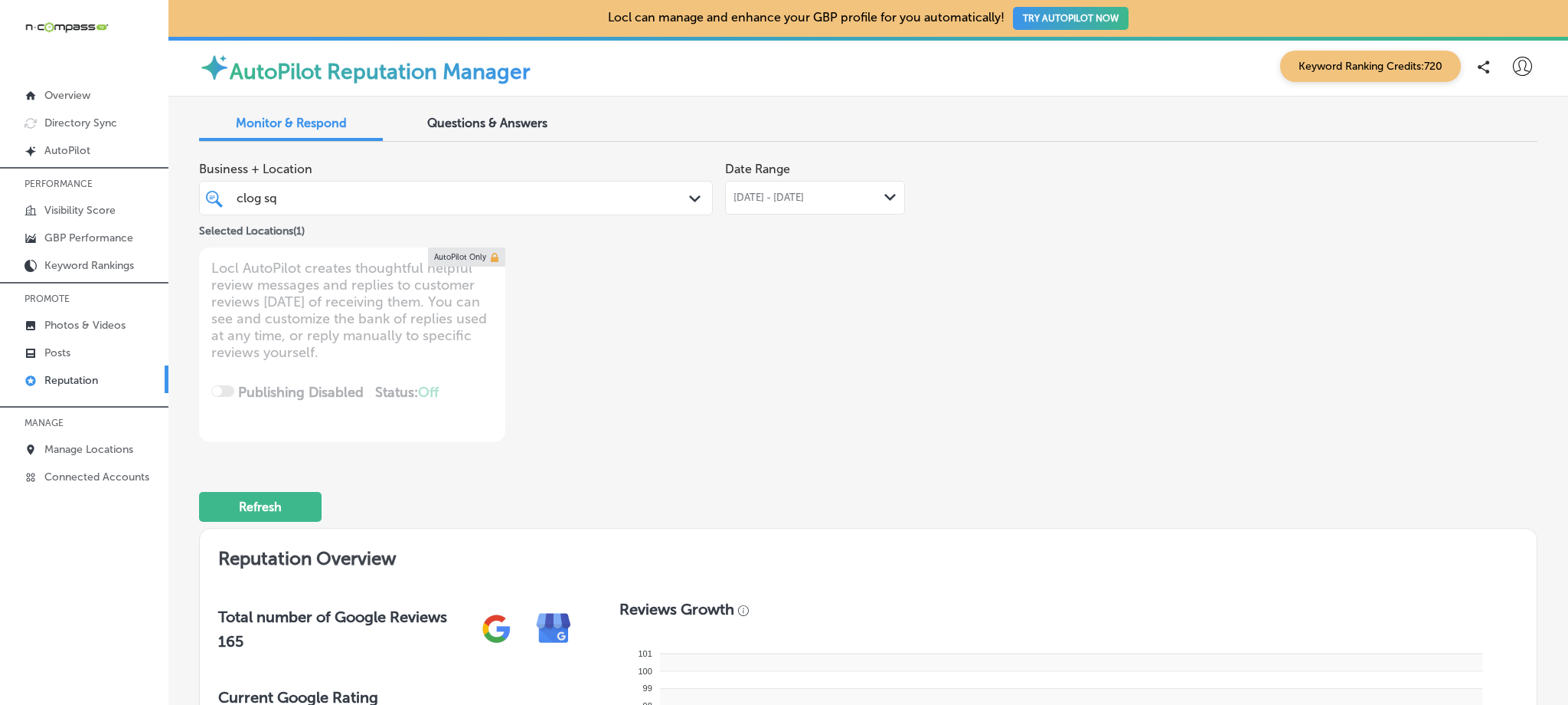
type textarea "x"
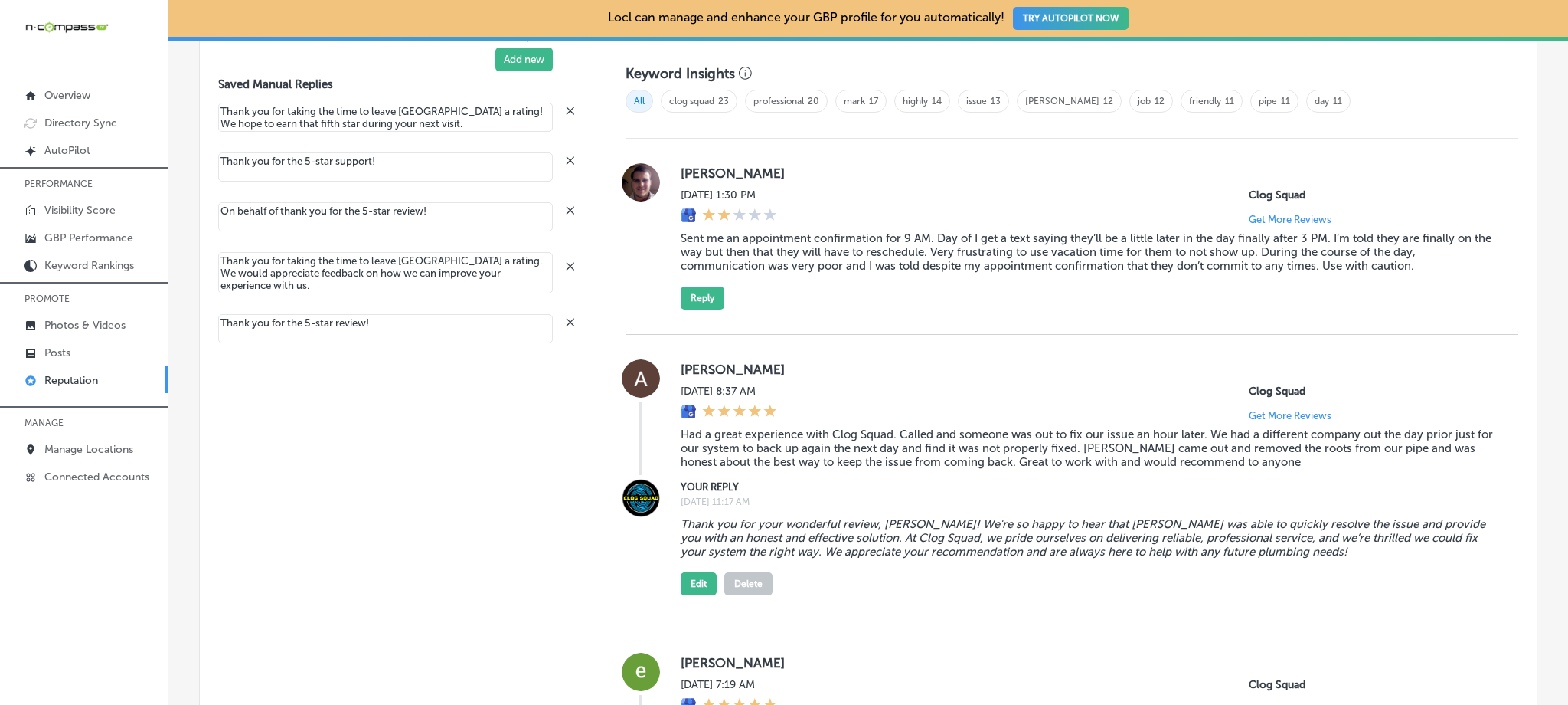
scroll to position [1018, 0]
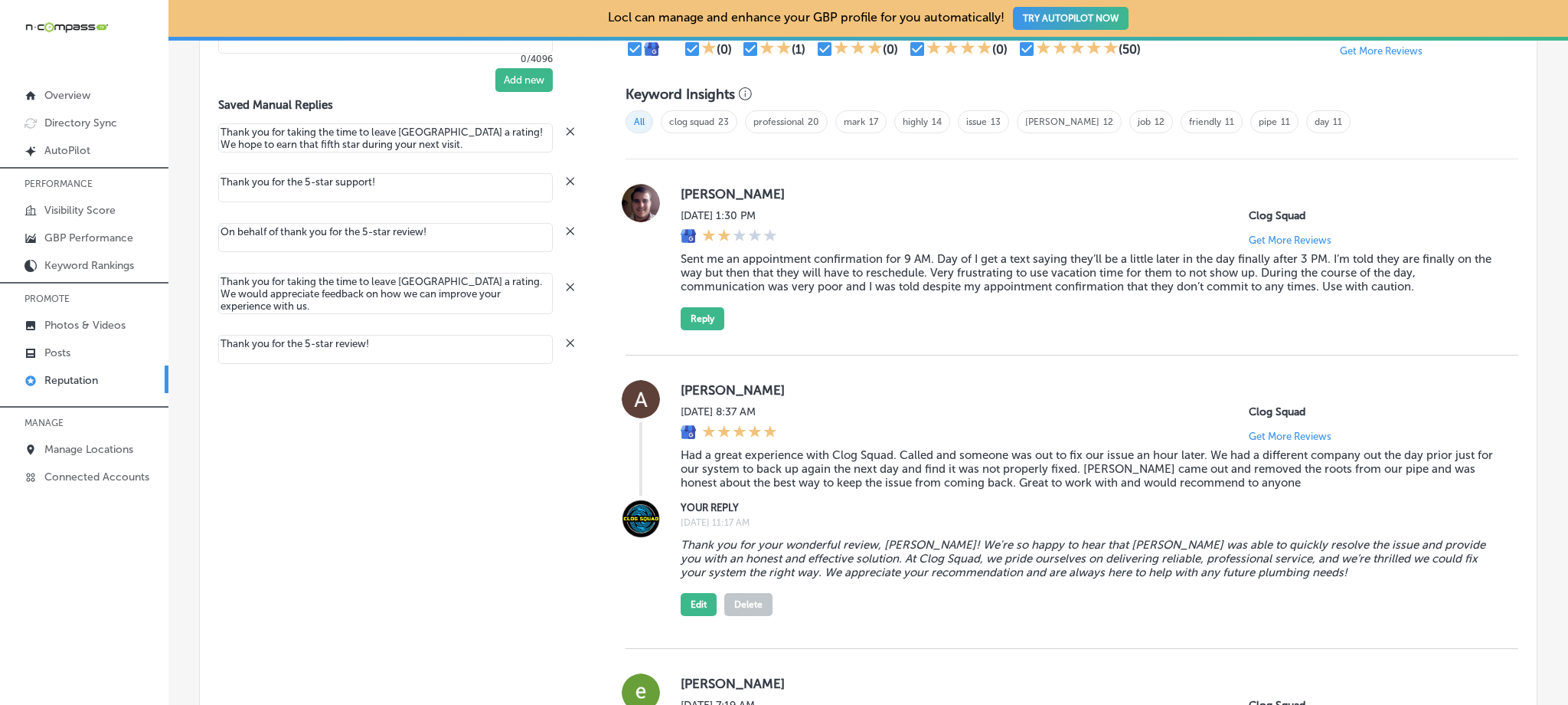
click at [1042, 321] on div "[PERSON_NAME][DATE] 1:30 PM Clog Squad Get More Reviews Sent me an appointment …" at bounding box center [1086, 256] width 813 height 146
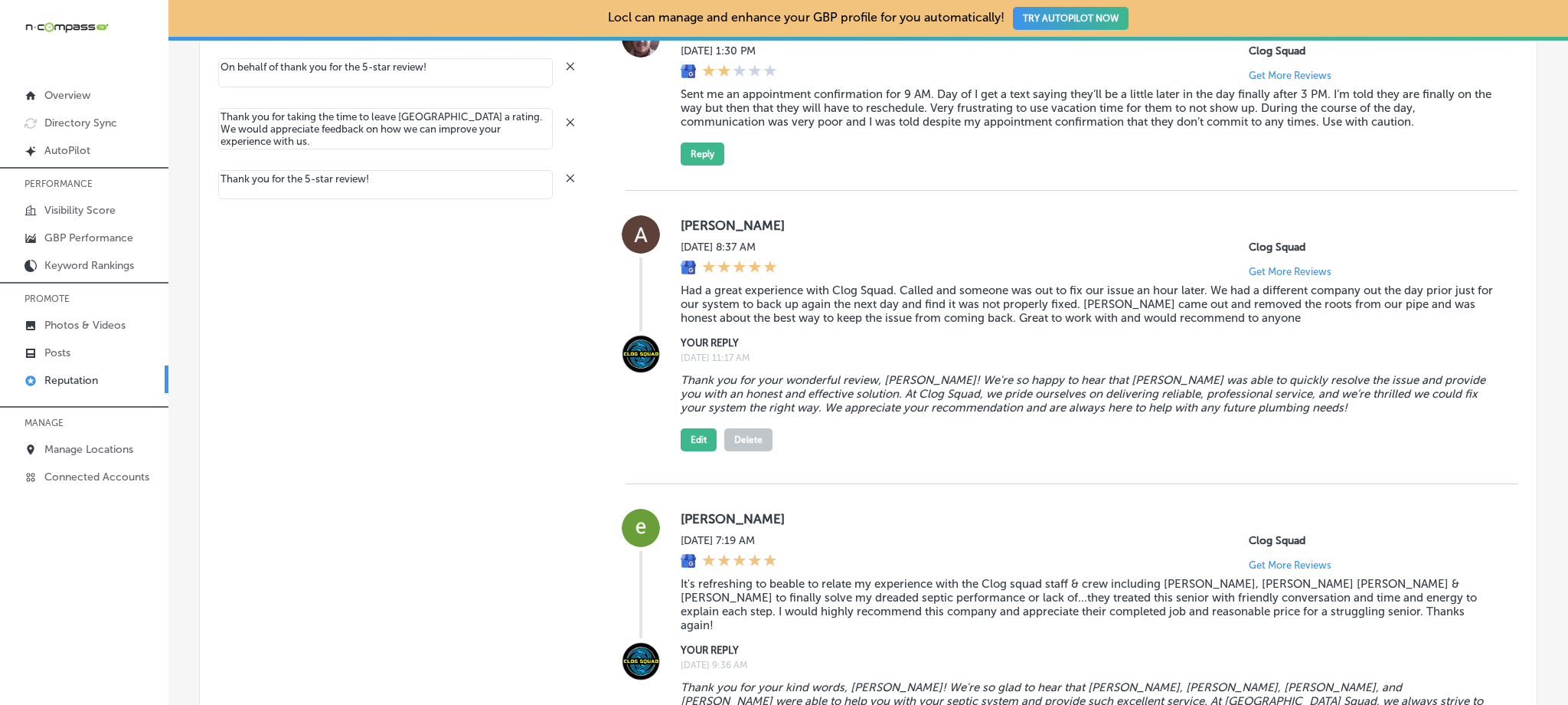
scroll to position [613, 0]
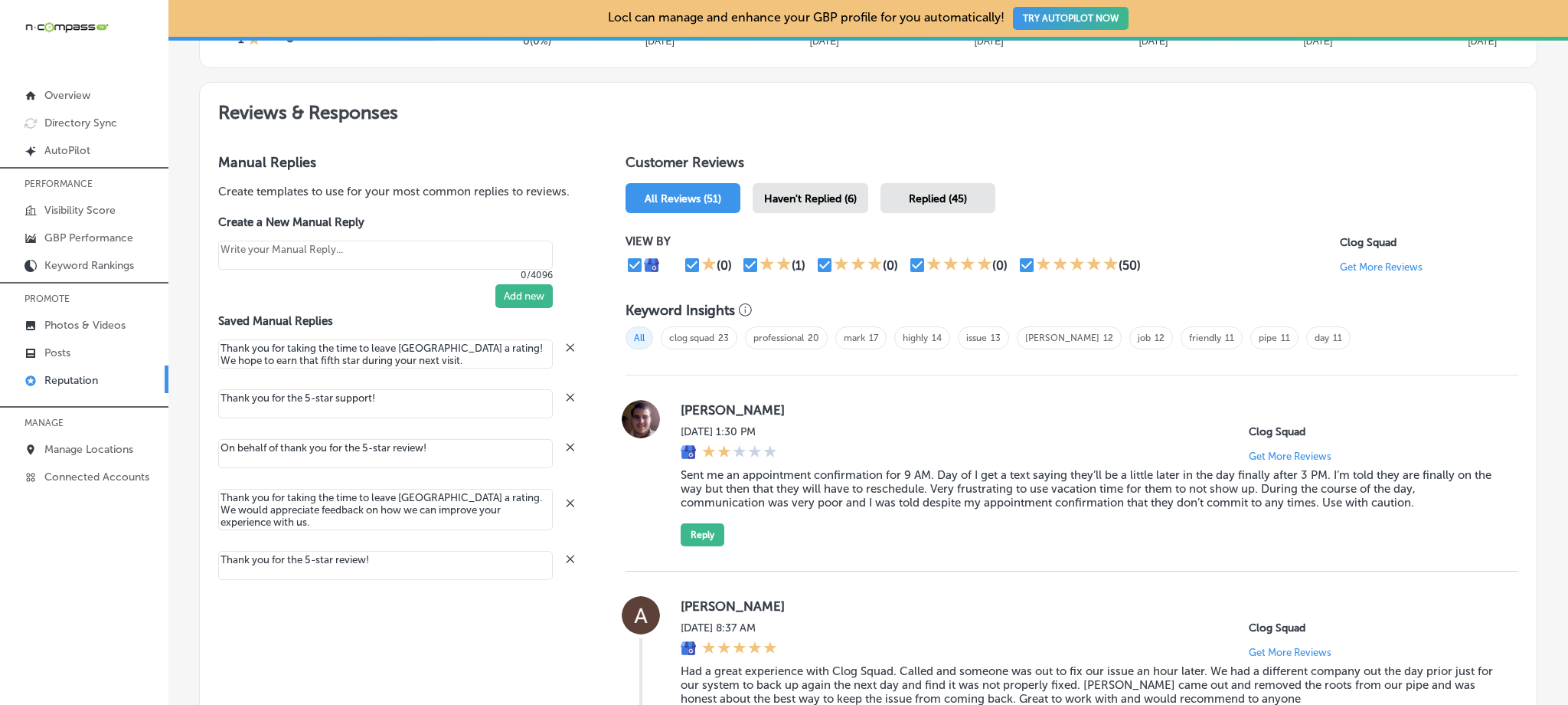
scroll to position [803, 0]
click at [747, 261] on input "checkbox" at bounding box center [751, 265] width 19 height 19
checkbox input "false"
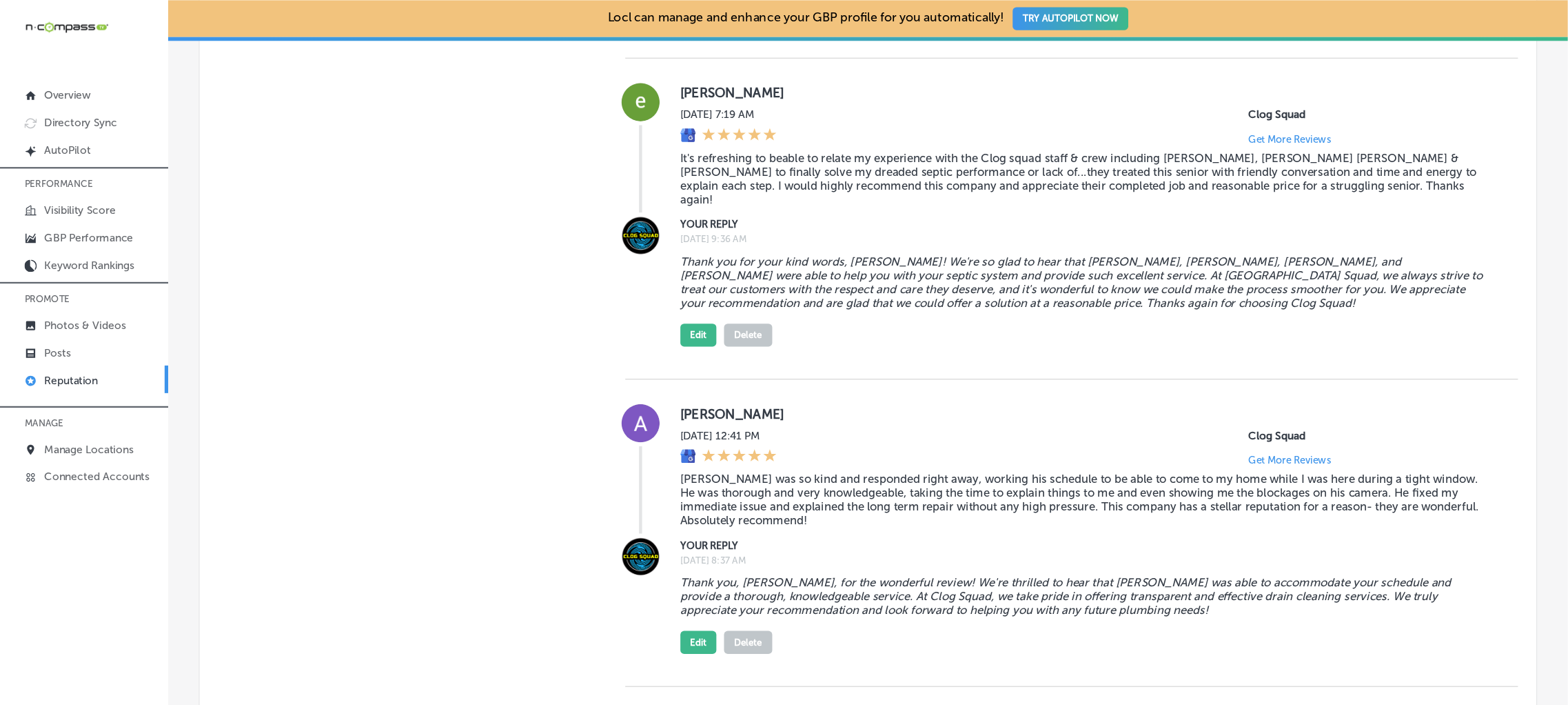
scroll to position [1274, 0]
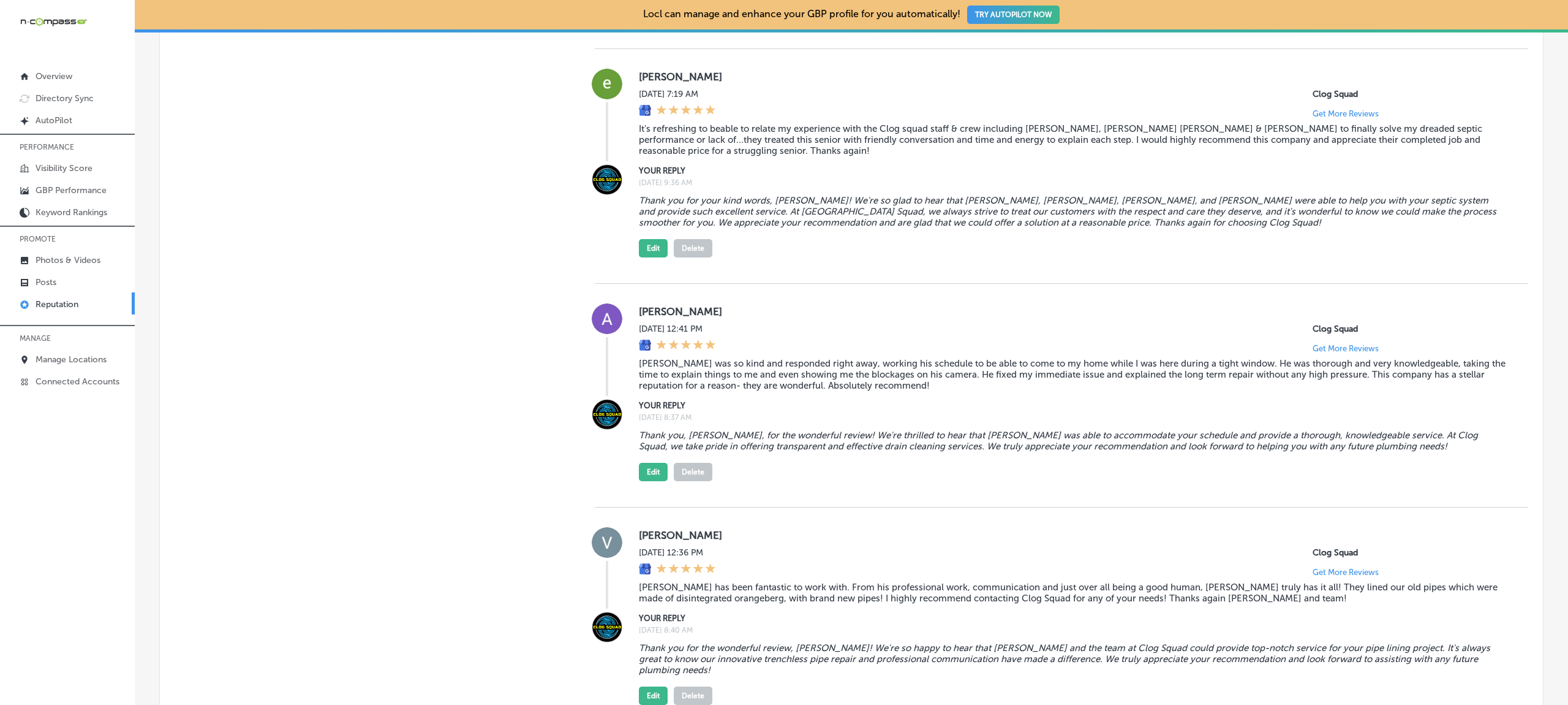
type textarea "x"
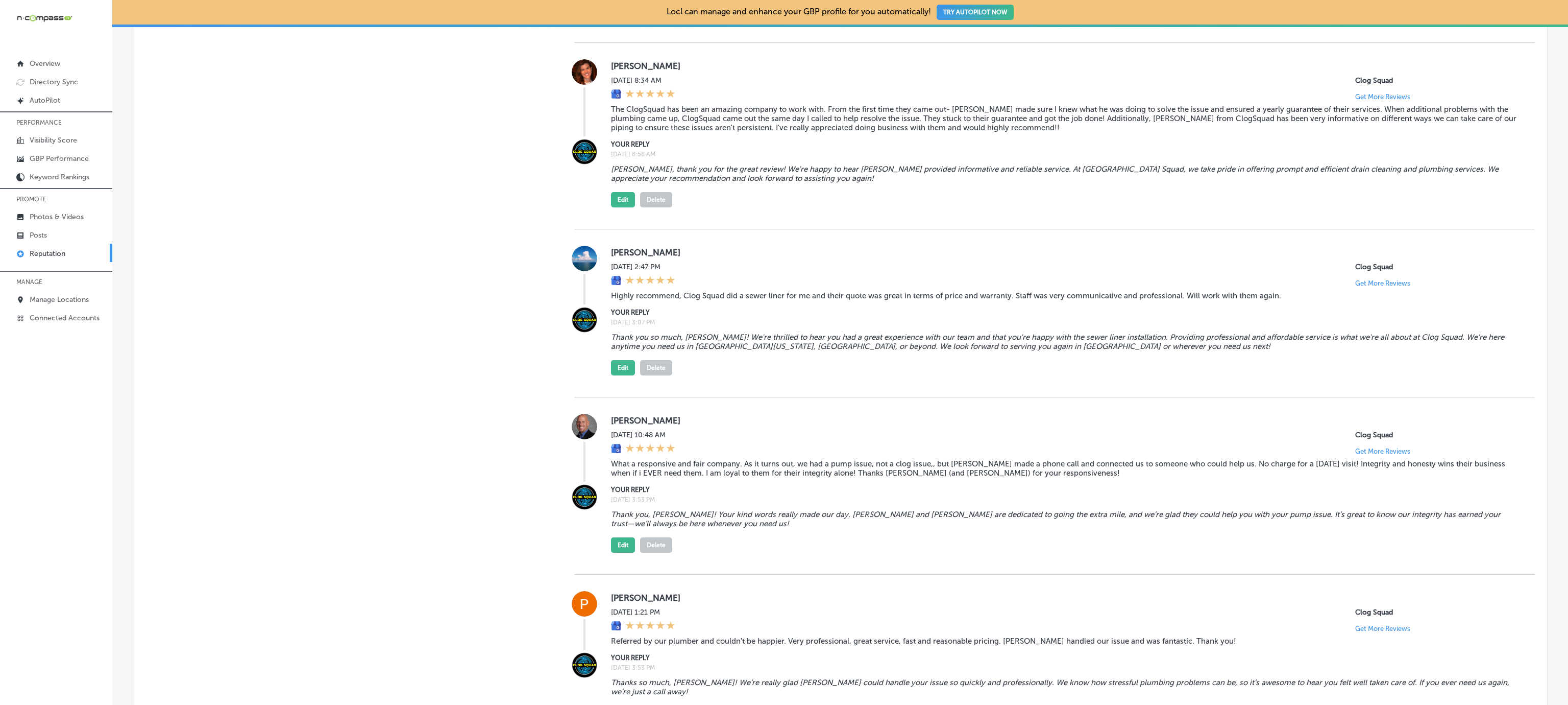
scroll to position [3573, 0]
